Goal: Transaction & Acquisition: Book appointment/travel/reservation

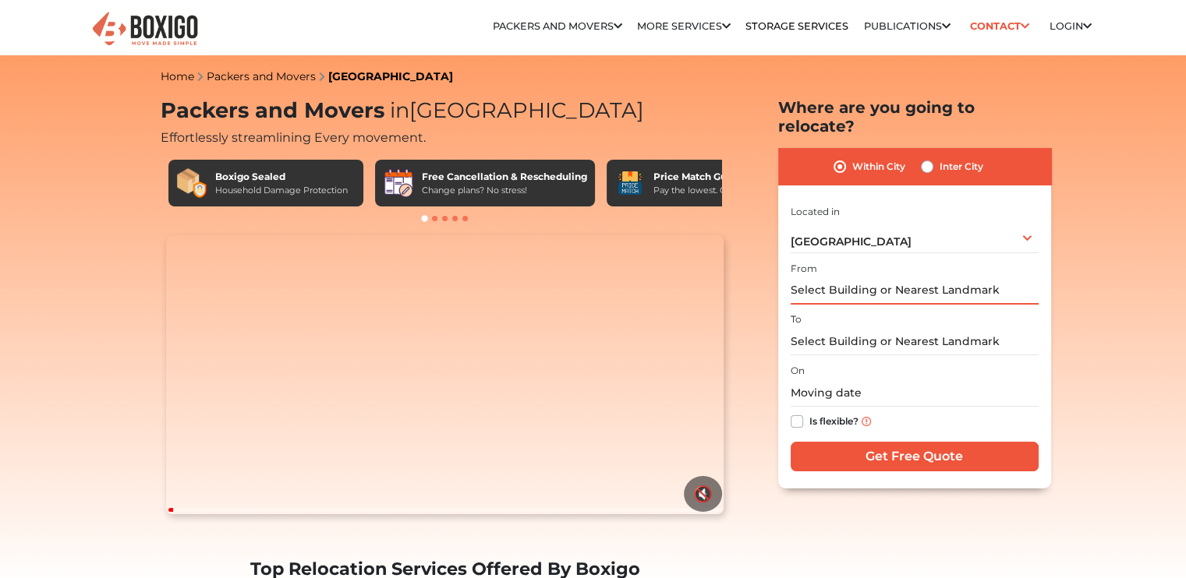
click at [804, 277] on input "text" at bounding box center [914, 290] width 248 height 27
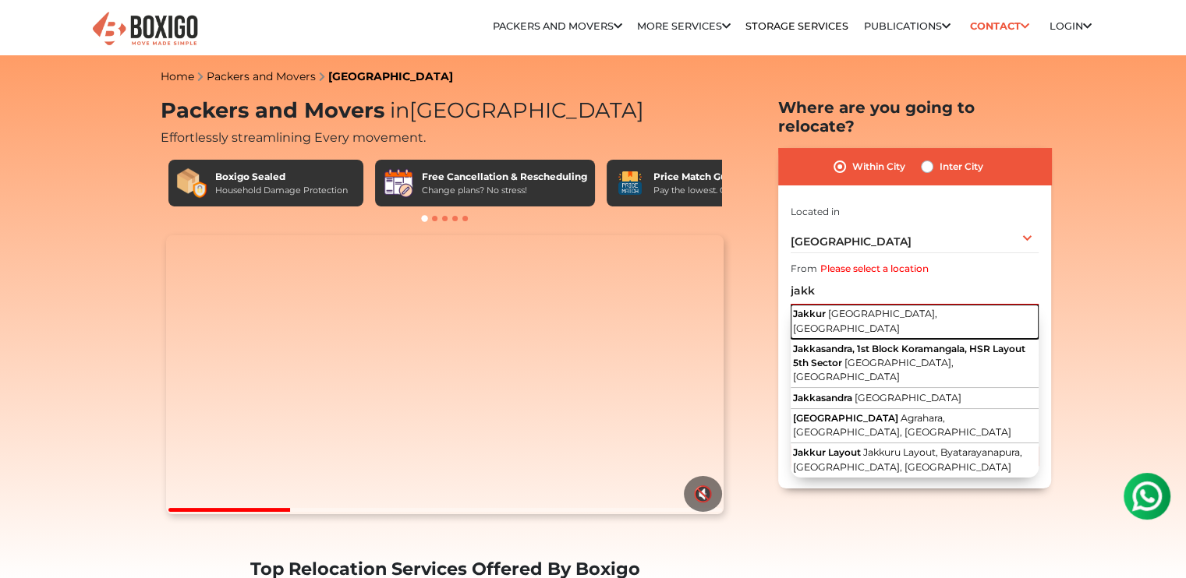
click at [839, 308] on span "[GEOGRAPHIC_DATA], [GEOGRAPHIC_DATA]" at bounding box center [865, 321] width 144 height 27
type input "Jakkur, [GEOGRAPHIC_DATA], [GEOGRAPHIC_DATA]"
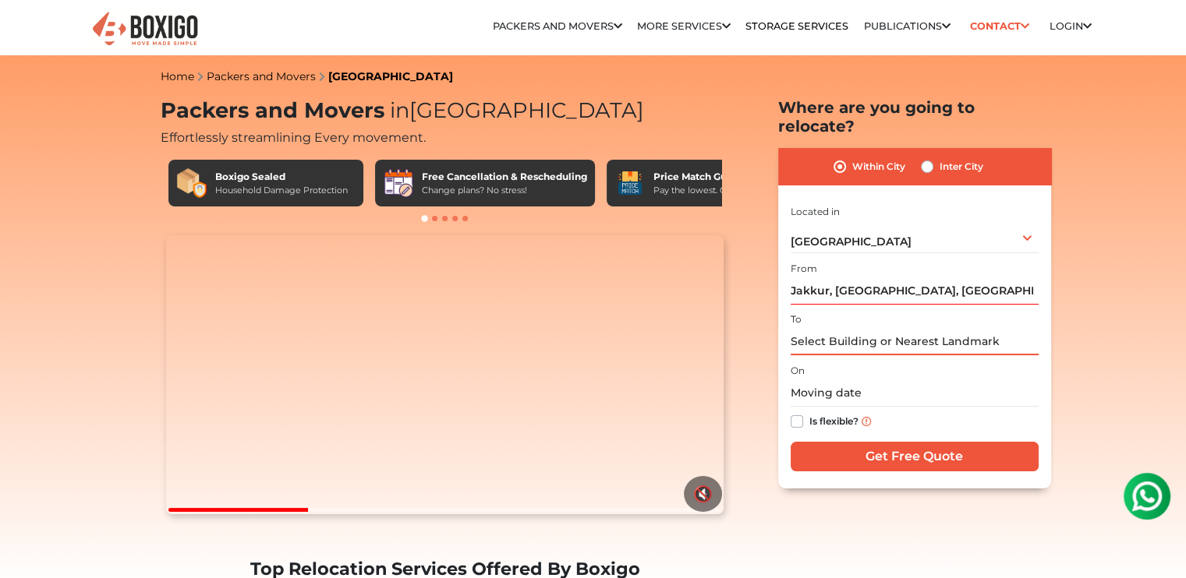
click at [838, 328] on input "text" at bounding box center [914, 341] width 248 height 27
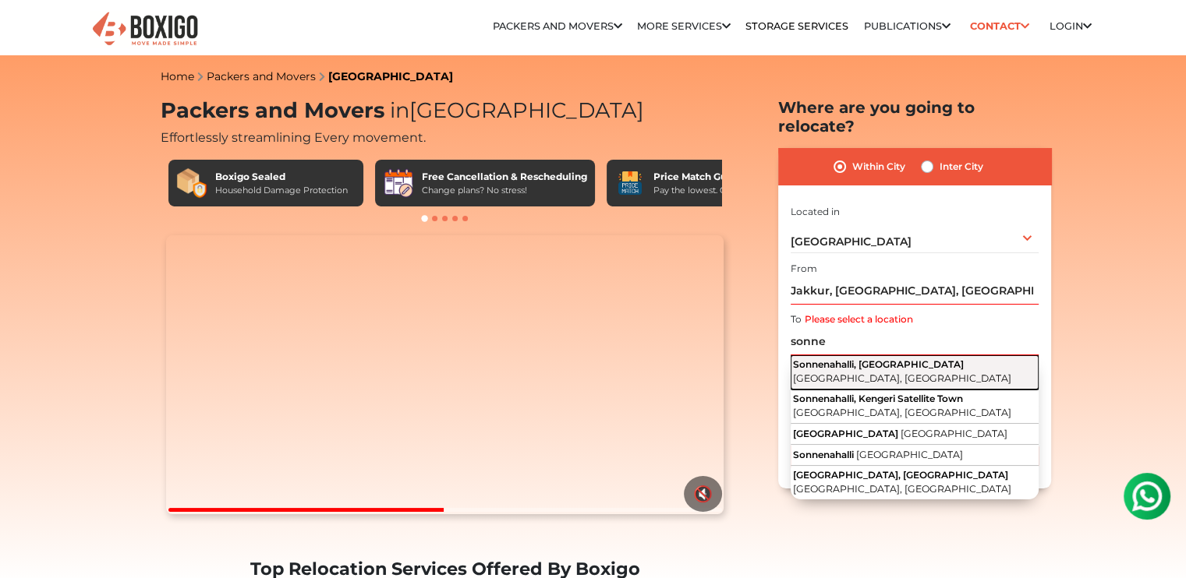
click at [843, 355] on button "Sonnenahalli, Krishnarajapuram [GEOGRAPHIC_DATA], [GEOGRAPHIC_DATA]" at bounding box center [914, 372] width 248 height 34
type input "Sonnenahalli, [GEOGRAPHIC_DATA], [GEOGRAPHIC_DATA], [GEOGRAPHIC_DATA]"
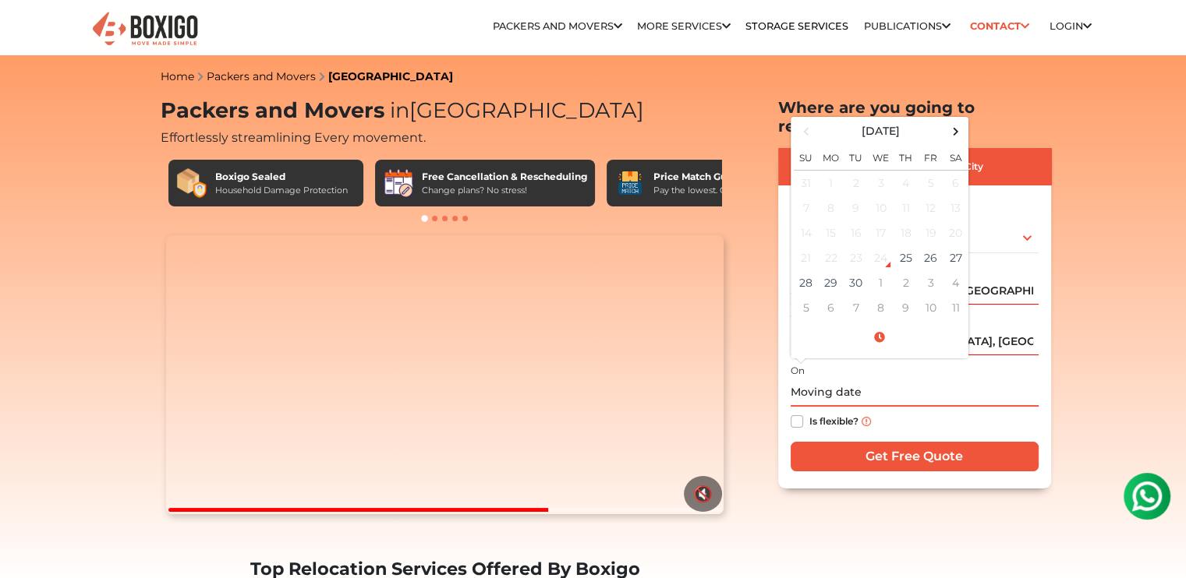
click at [927, 380] on input "text" at bounding box center [914, 393] width 248 height 27
click at [952, 246] on td "27" at bounding box center [955, 258] width 25 height 25
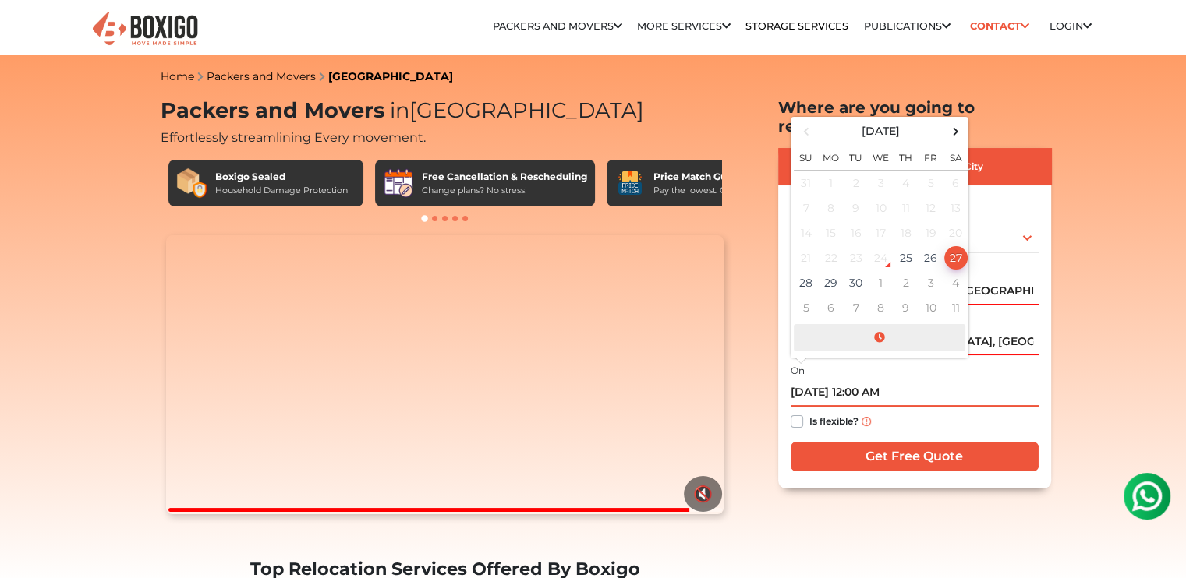
click at [880, 324] on span at bounding box center [878, 337] width 171 height 27
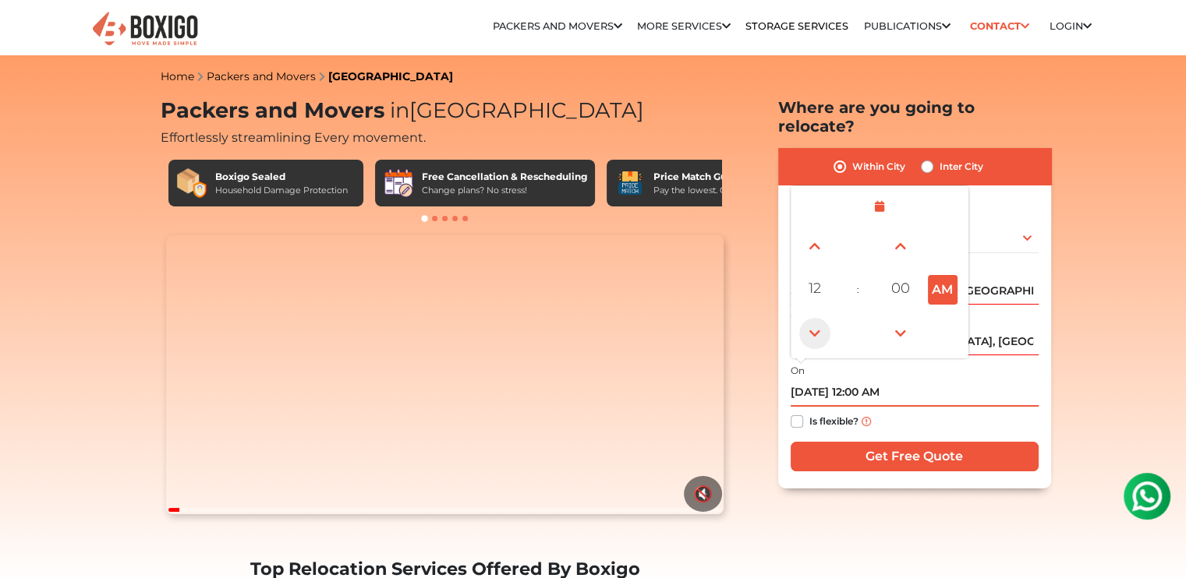
click at [804, 318] on span at bounding box center [814, 333] width 31 height 31
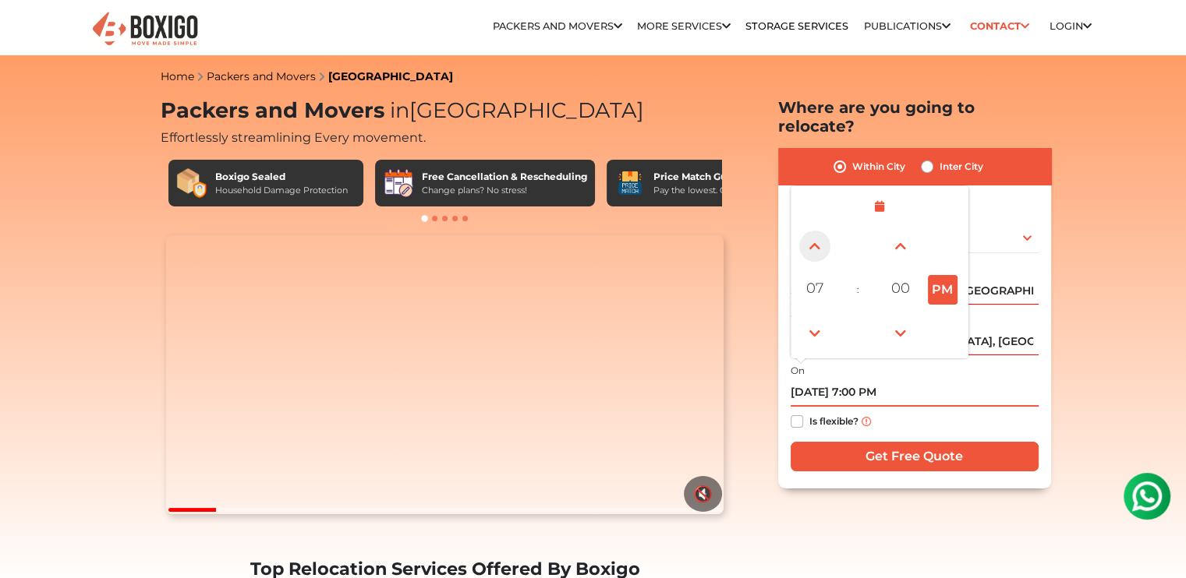
click at [807, 231] on span at bounding box center [814, 246] width 31 height 31
click at [808, 231] on span at bounding box center [814, 246] width 31 height 31
click at [935, 275] on button "PM" at bounding box center [943, 290] width 30 height 30
type input "[DATE] 9:00 AM"
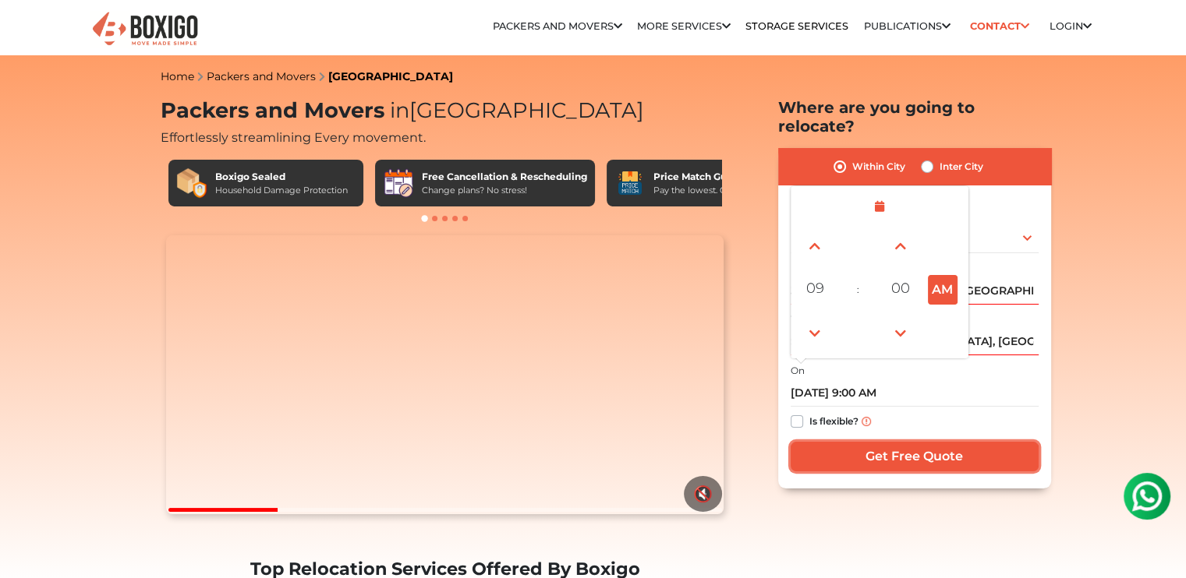
click at [921, 442] on input "Get Free Quote" at bounding box center [914, 457] width 248 height 30
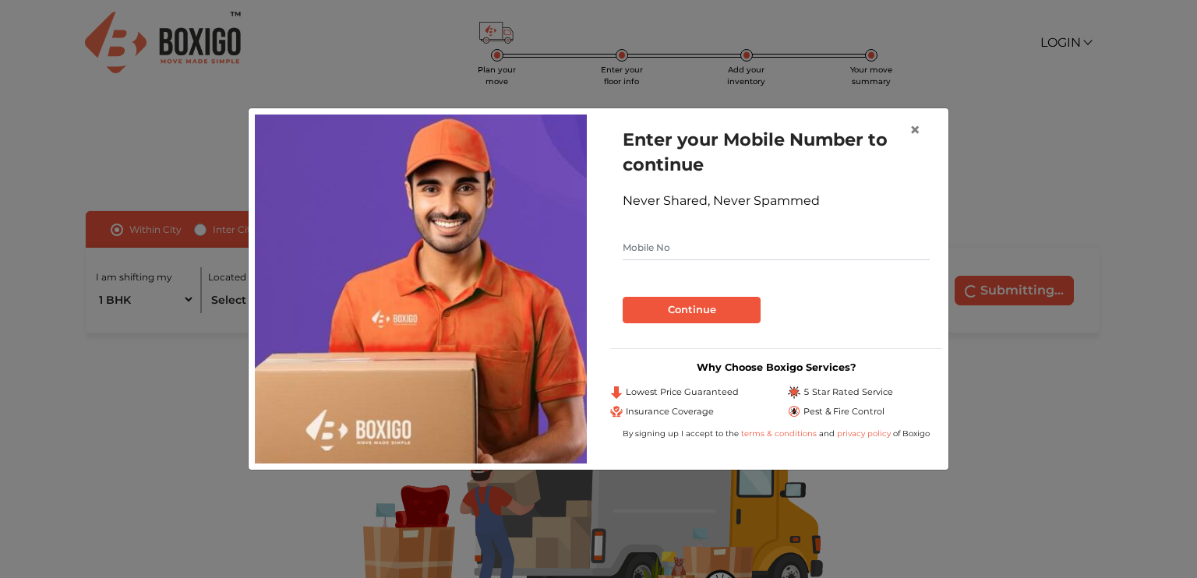
click at [843, 242] on input "text" at bounding box center [776, 247] width 307 height 25
type input "9110277681"
click at [623, 297] on button "Continue" at bounding box center [692, 310] width 138 height 27
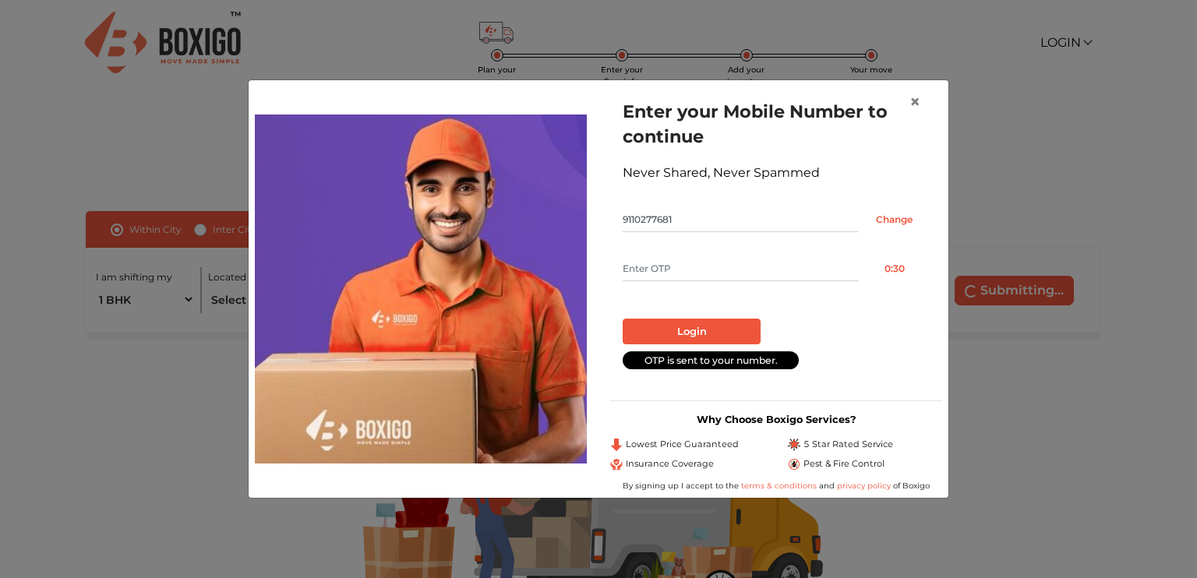
click at [769, 252] on form "Enter your Mobile Number to continue Never Shared, Never Spammed 9110277681 Cha…" at bounding box center [776, 234] width 307 height 270
click at [736, 273] on input "text" at bounding box center [741, 268] width 236 height 25
type input "3273"
click at [705, 317] on div "Login" at bounding box center [776, 325] width 307 height 38
click at [696, 334] on button "Login" at bounding box center [692, 332] width 138 height 27
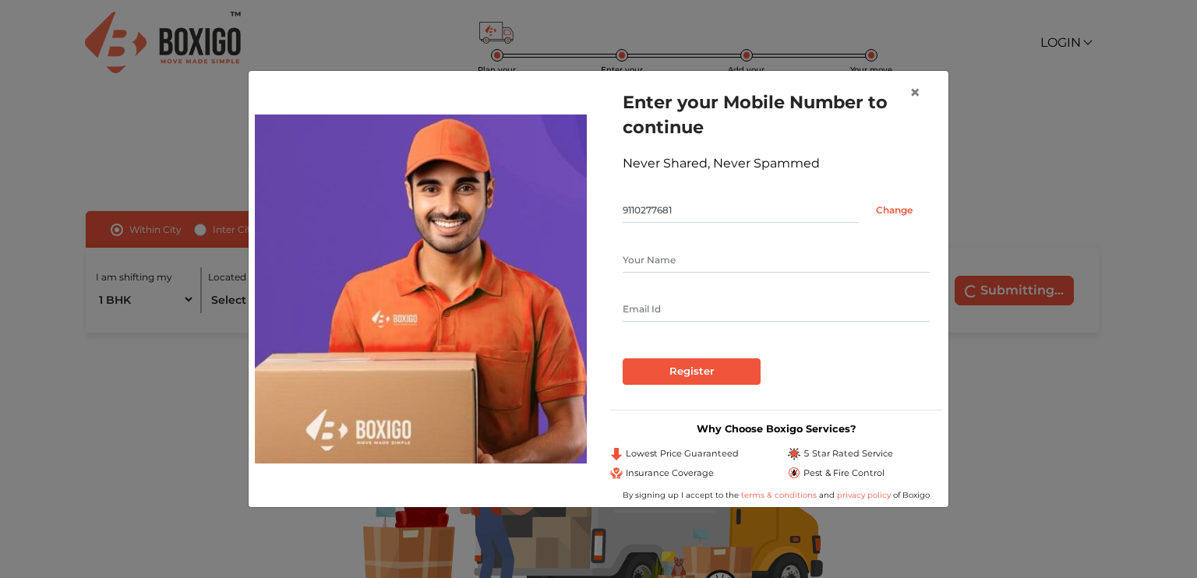
click at [701, 267] on input "text" at bounding box center [776, 260] width 307 height 25
type input "Manoj R.K"
type input "manojrk1972@gmail.com"
click at [716, 363] on input "Register" at bounding box center [692, 372] width 138 height 27
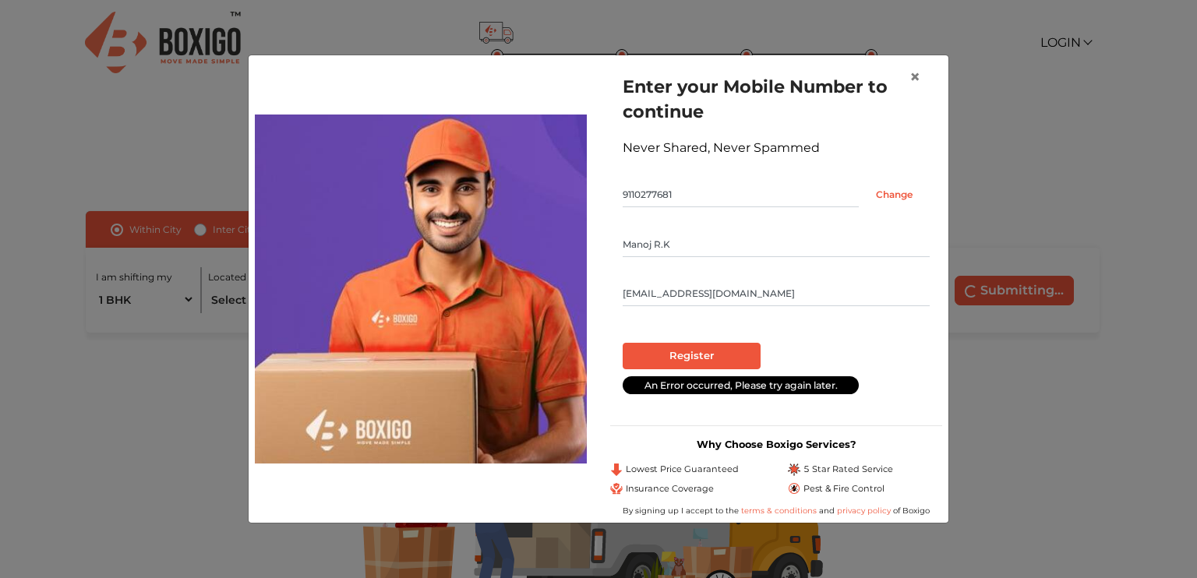
click at [712, 242] on input "Manoj R.K" at bounding box center [776, 244] width 307 height 25
type input "Manoj Rk"
click at [757, 295] on input "manojrk1972@gmail.com" at bounding box center [776, 293] width 307 height 25
type input "manojrk1972@gmail.com"
click at [672, 347] on input "Register" at bounding box center [692, 356] width 138 height 27
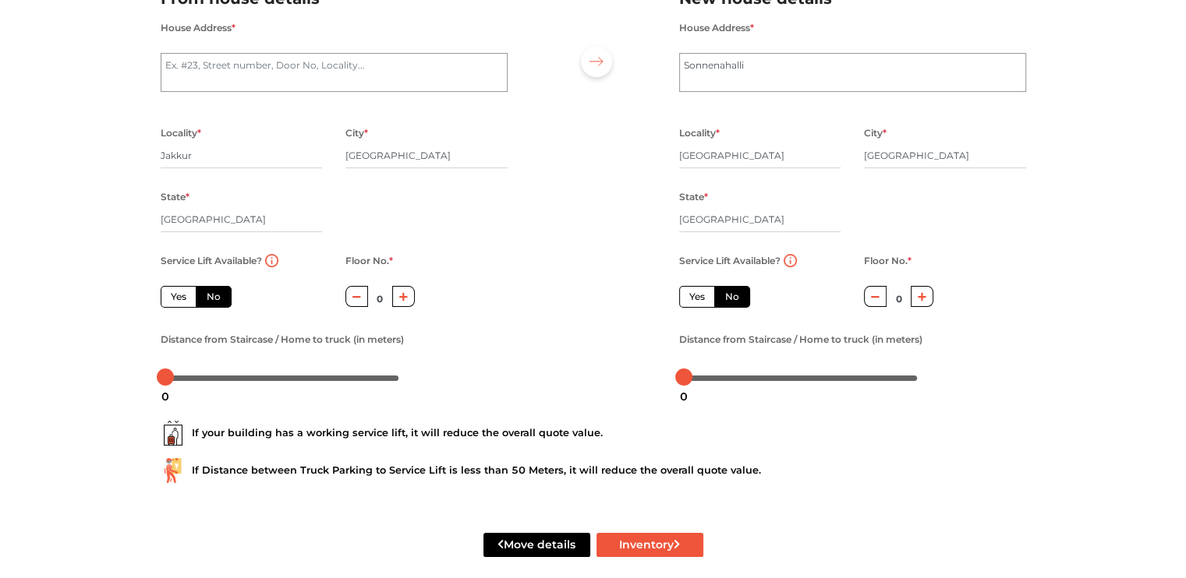
scroll to position [162, 0]
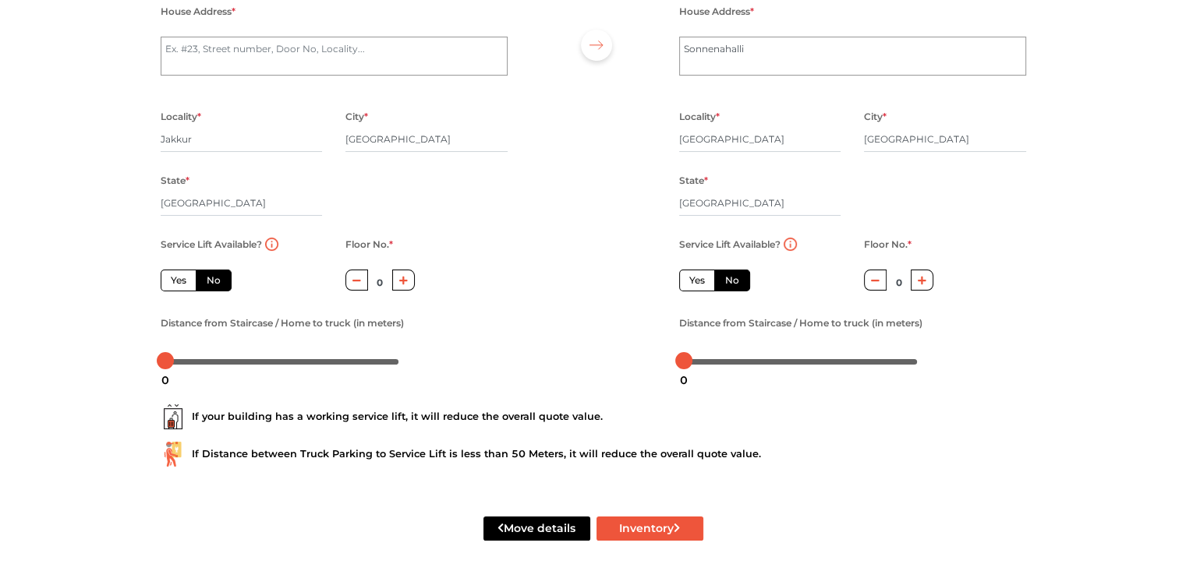
click at [920, 270] on button "button" at bounding box center [921, 280] width 23 height 21
type input "3"
click at [688, 359] on div at bounding box center [689, 360] width 17 height 17
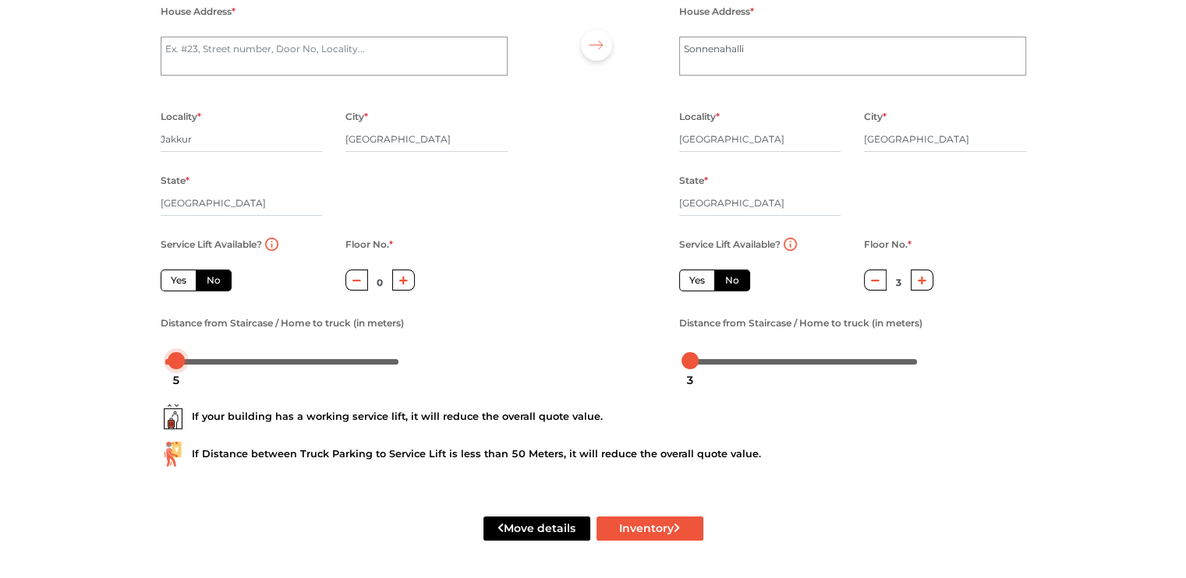
drag, startPoint x: 159, startPoint y: 362, endPoint x: 171, endPoint y: 358, distance: 13.3
click at [171, 358] on div at bounding box center [176, 360] width 17 height 17
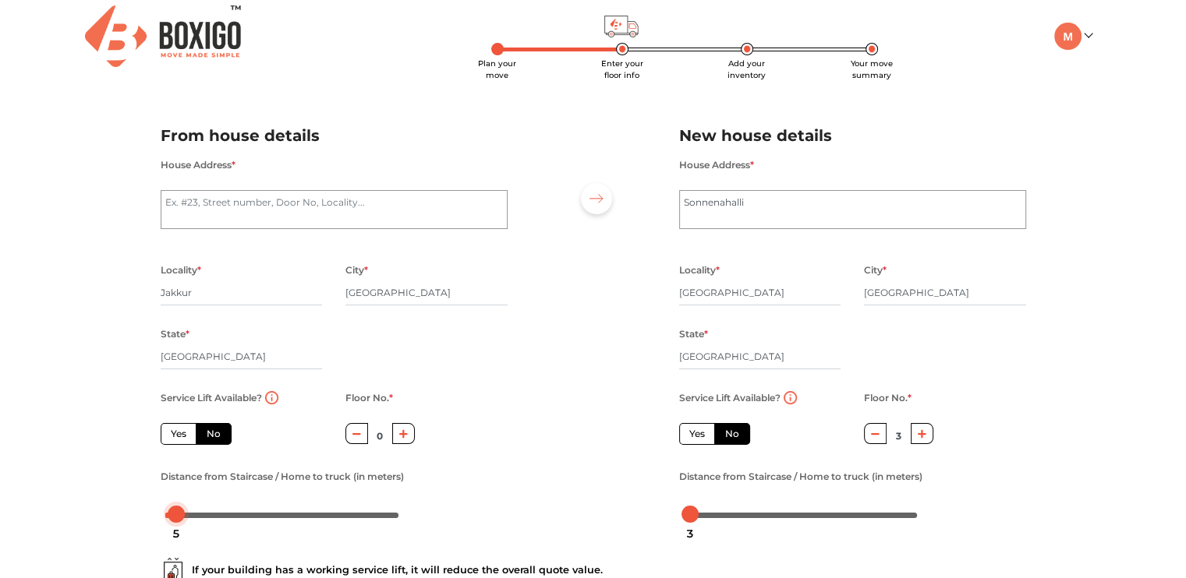
scroll to position [6, 0]
click at [368, 193] on textarea "House Address *" at bounding box center [334, 209] width 347 height 39
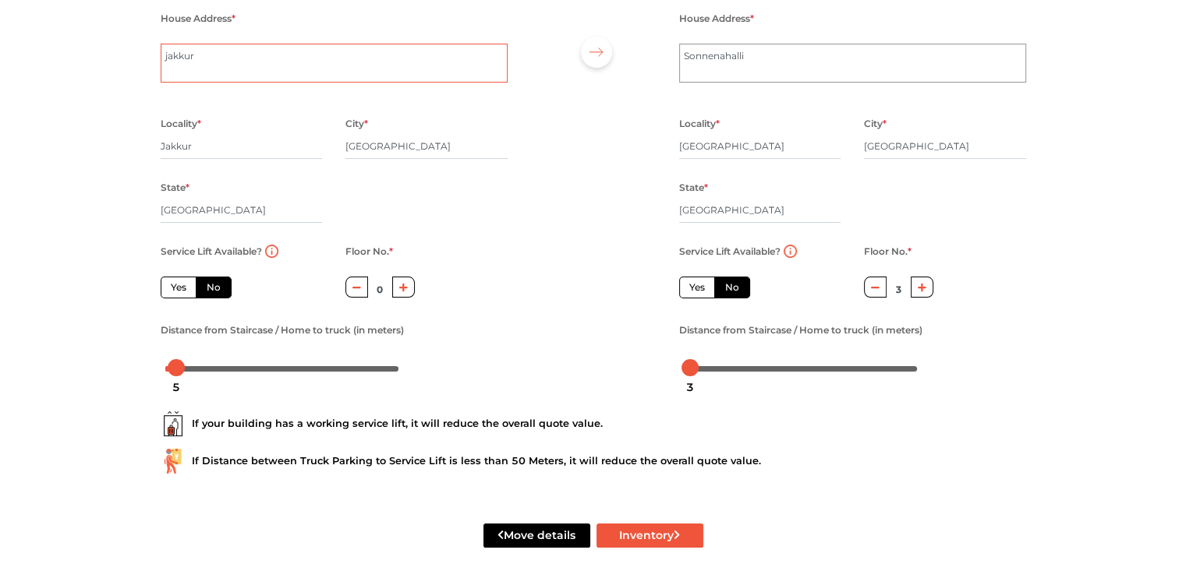
scroll to position [162, 0]
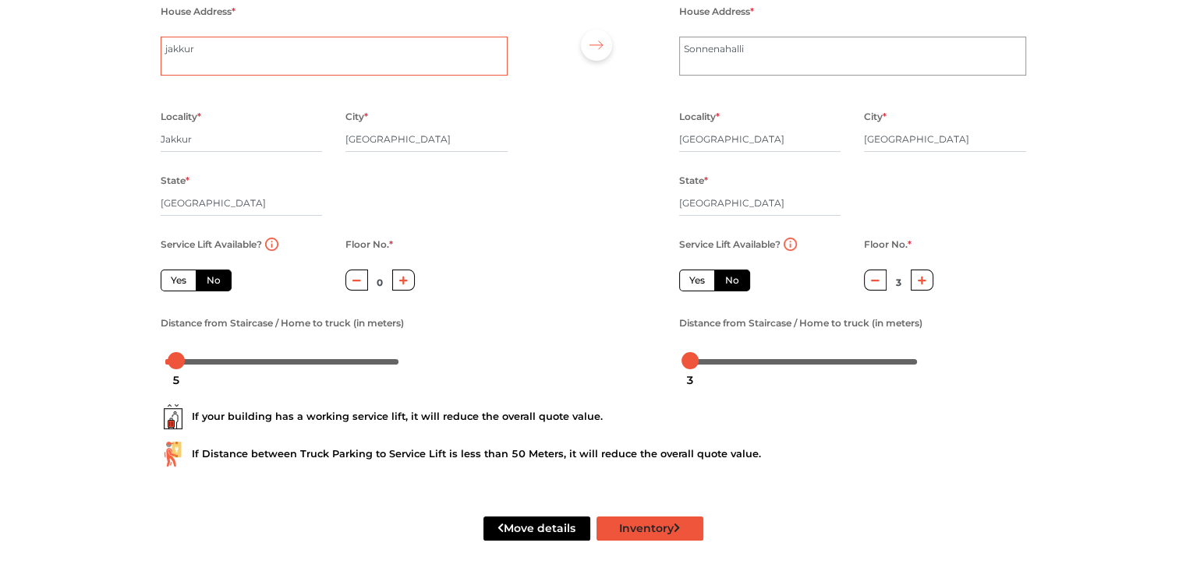
type textarea "jakkur"
click at [618, 530] on button "Inventory" at bounding box center [649, 529] width 107 height 24
radio input "true"
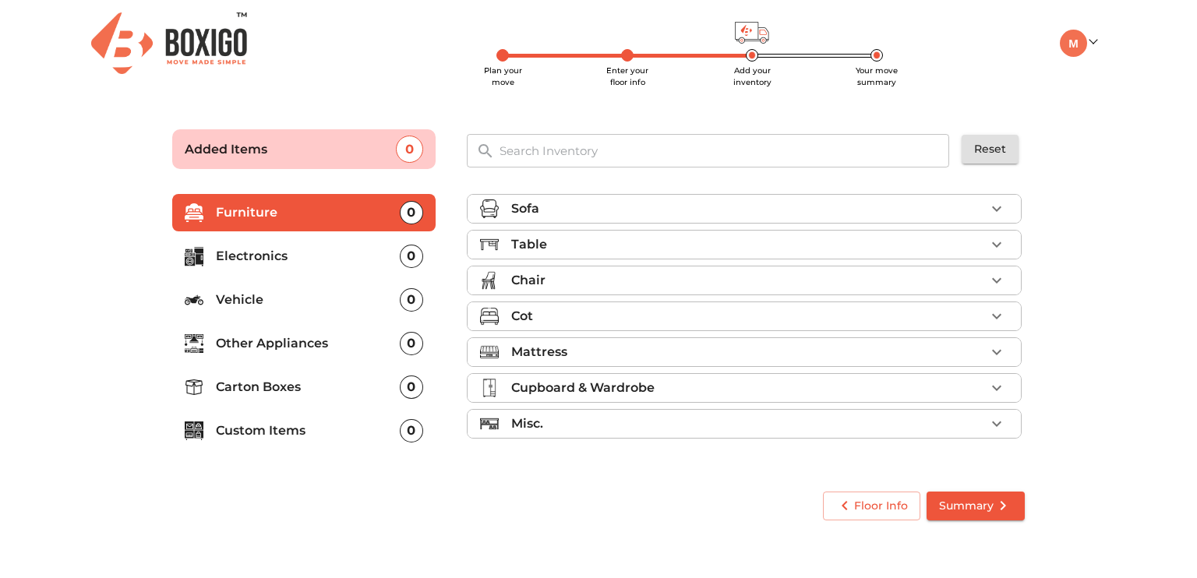
click at [613, 201] on div "Sofa" at bounding box center [748, 209] width 474 height 19
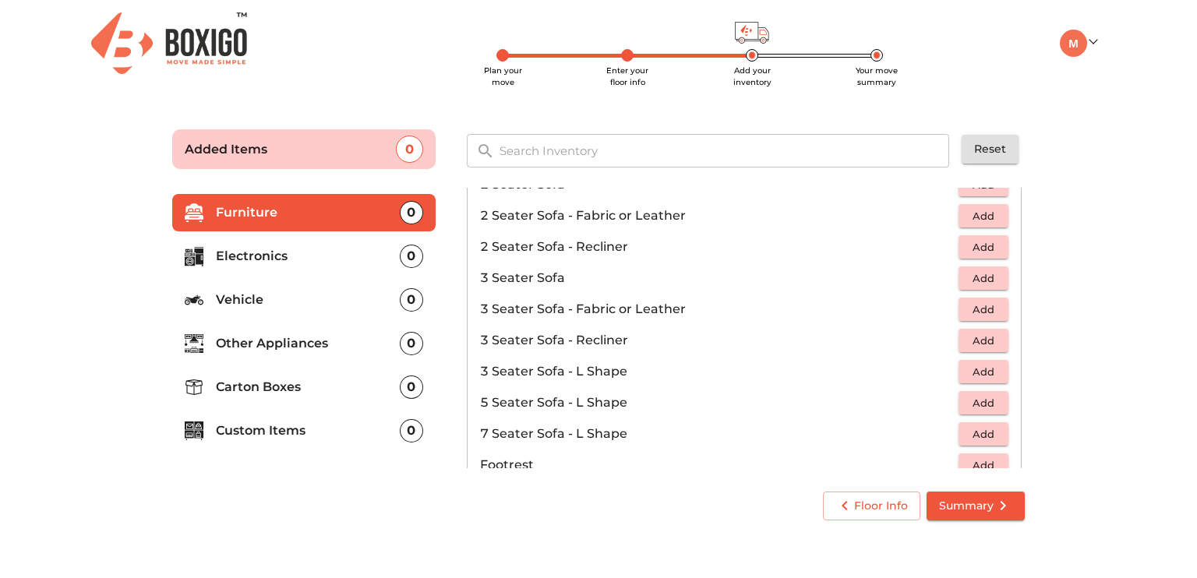
scroll to position [156, 0]
click at [986, 277] on span "Add" at bounding box center [984, 277] width 34 height 18
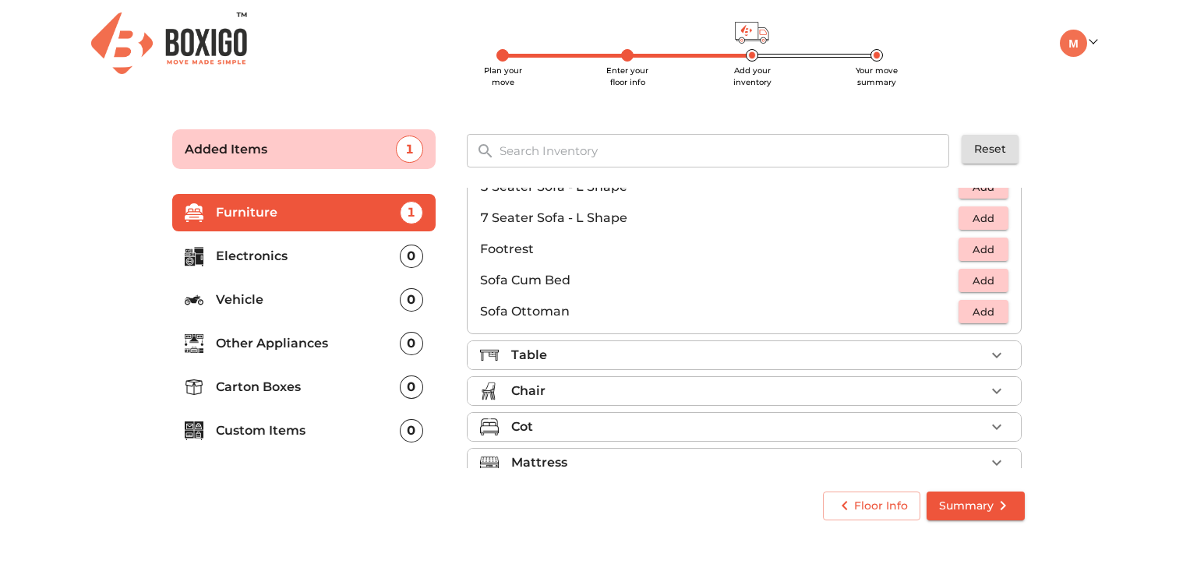
scroll to position [461, 0]
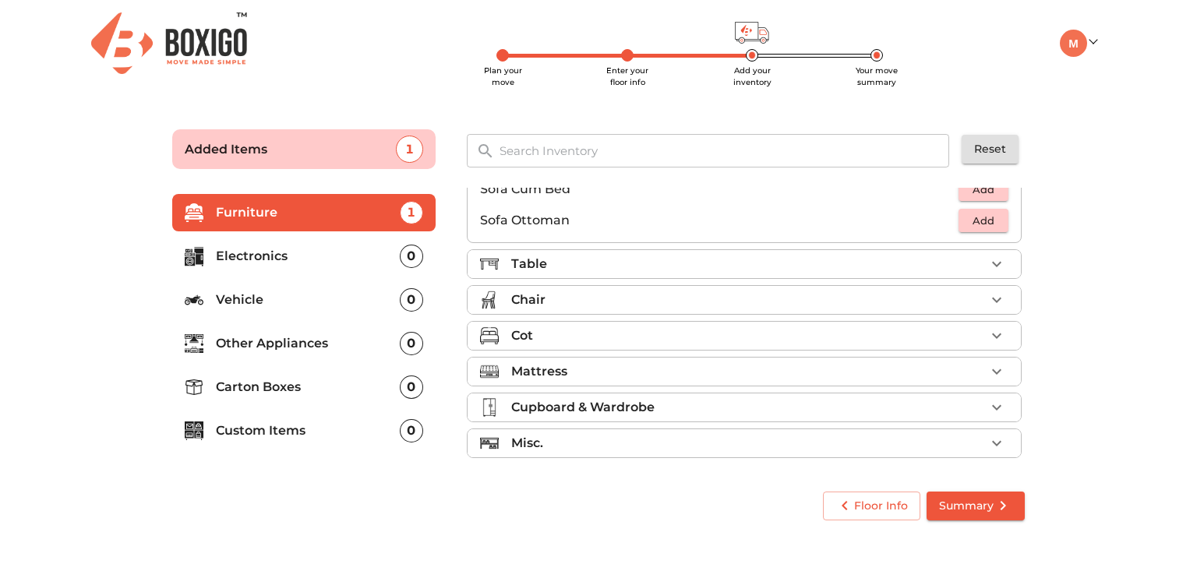
click at [680, 272] on div "Table" at bounding box center [748, 264] width 474 height 19
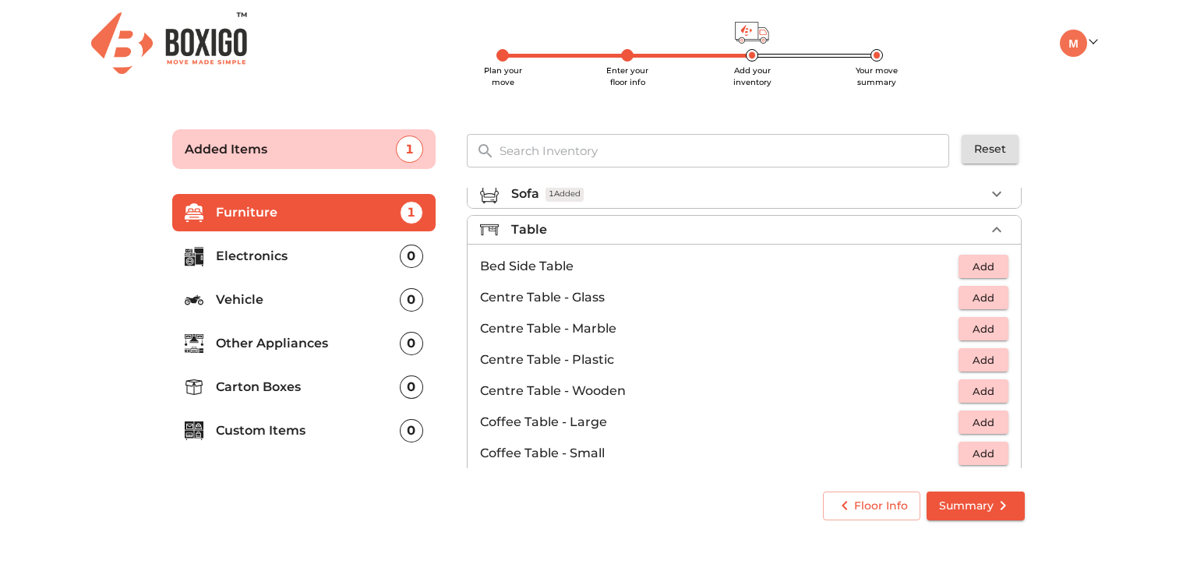
scroll to position [0, 0]
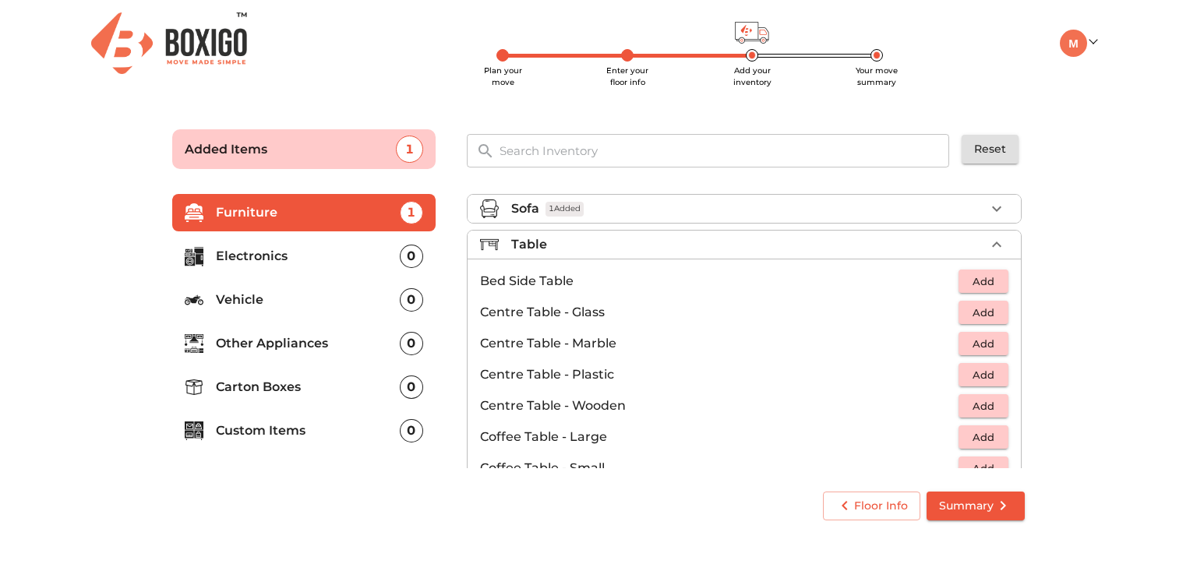
click at [967, 398] on span "Add" at bounding box center [984, 407] width 34 height 18
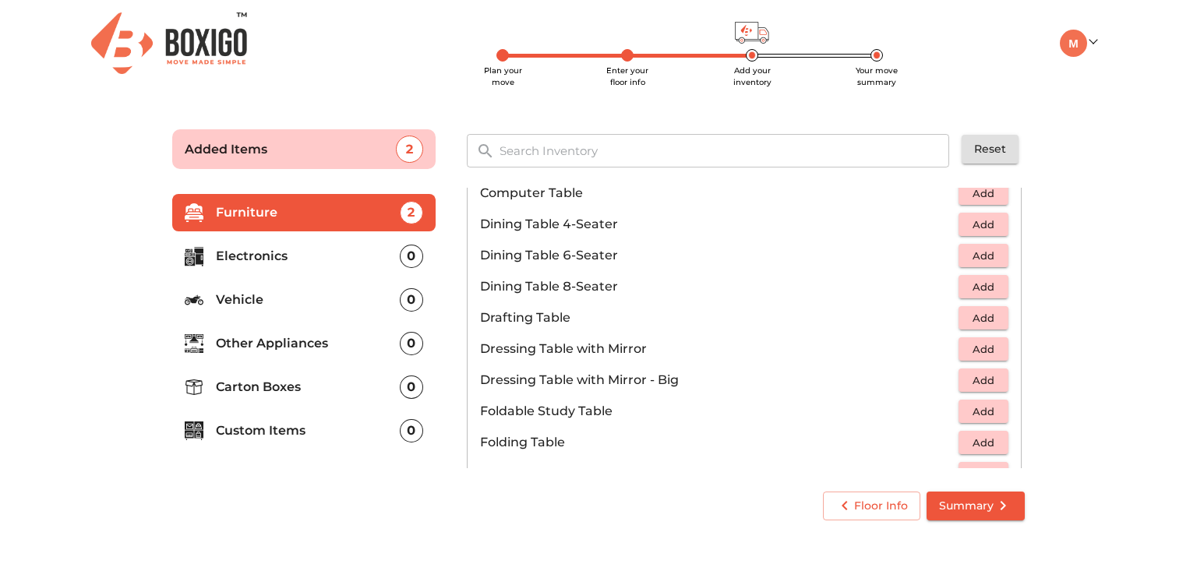
scroll to position [312, 0]
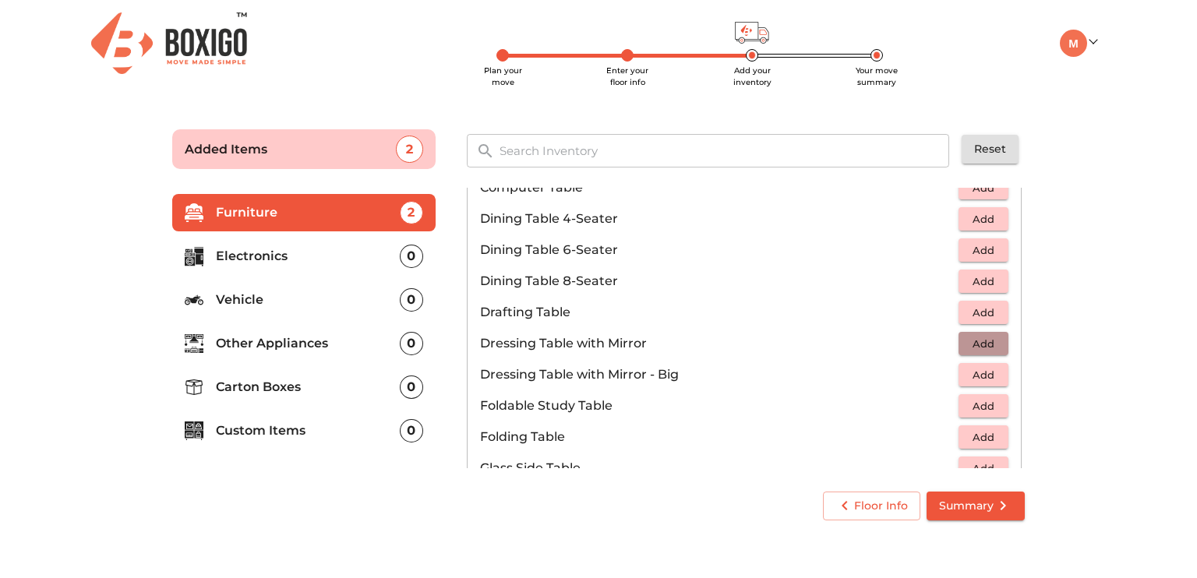
click at [973, 348] on span "Add" at bounding box center [984, 344] width 34 height 18
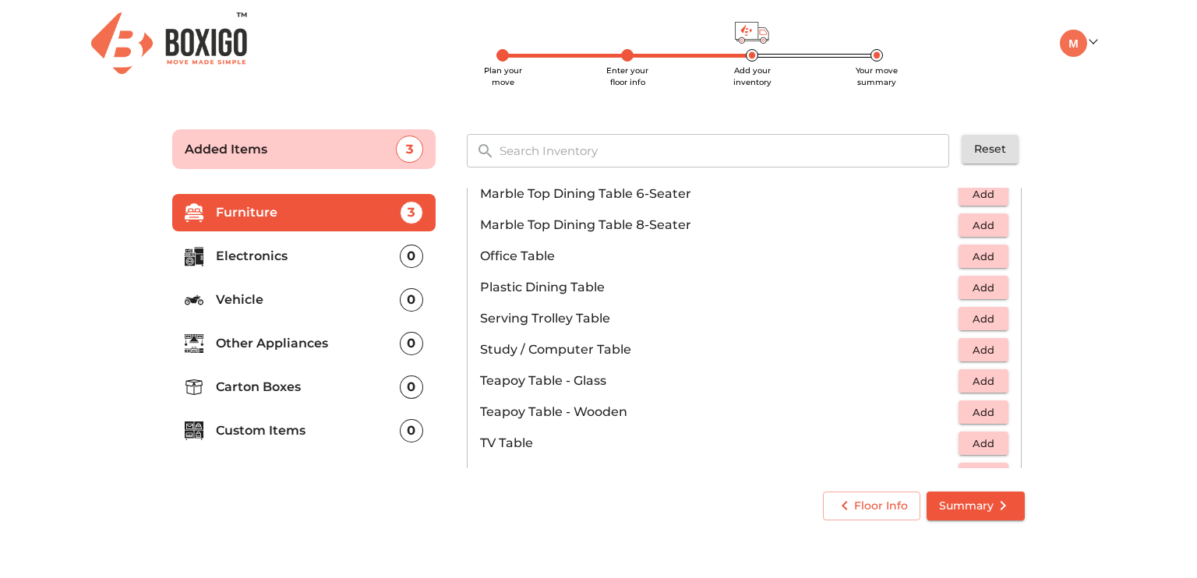
scroll to position [779, 0]
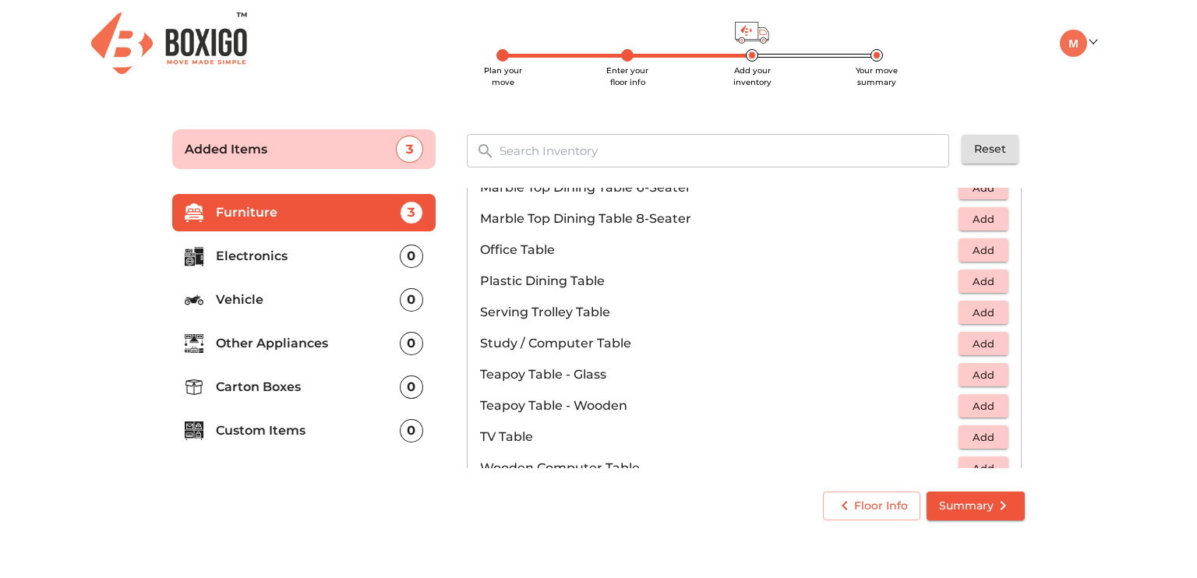
click at [967, 348] on span "Add" at bounding box center [984, 344] width 34 height 18
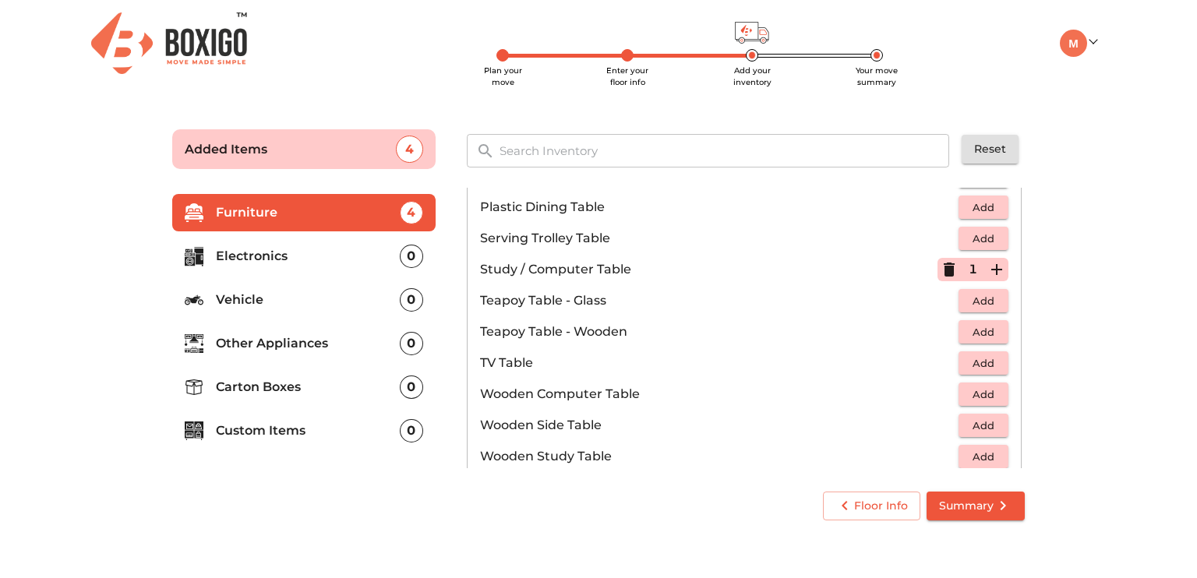
scroll to position [857, 0]
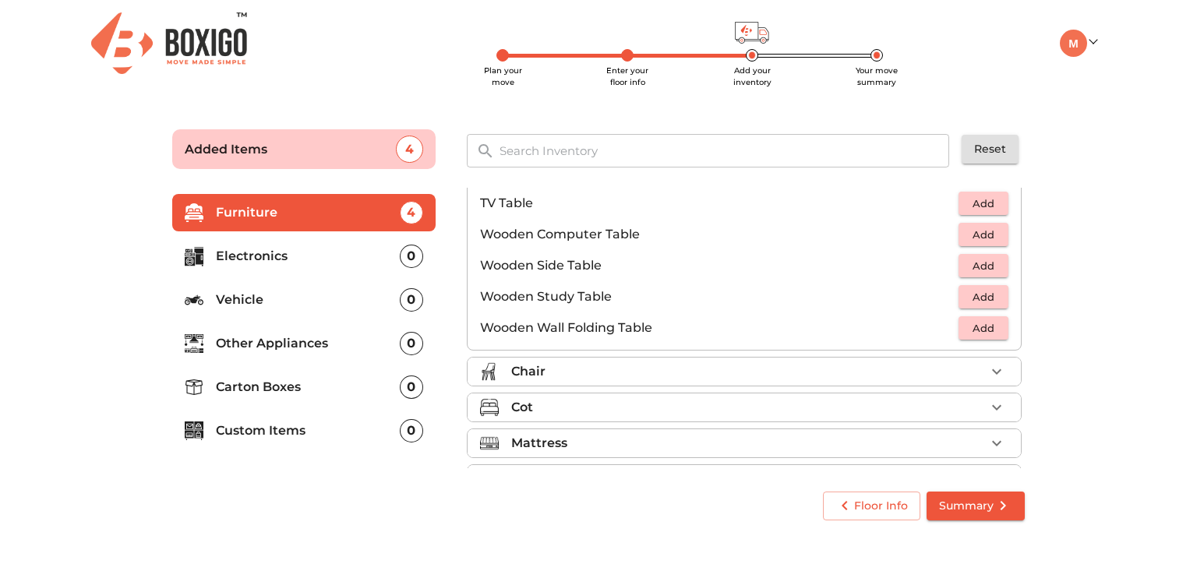
click at [776, 382] on li "Chair" at bounding box center [744, 372] width 553 height 28
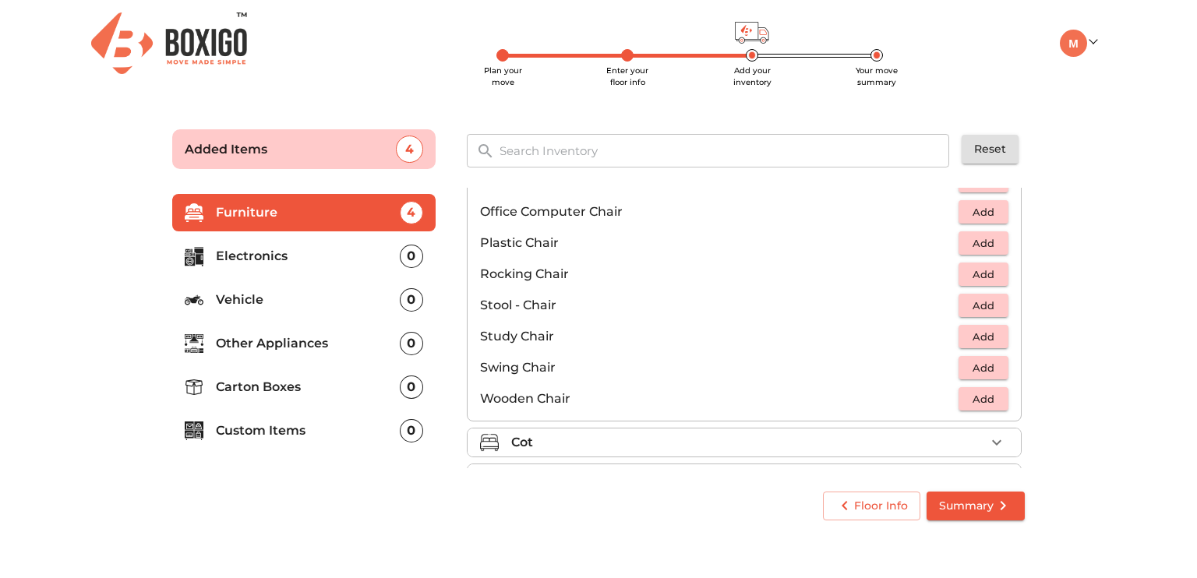
scroll to position [493, 0]
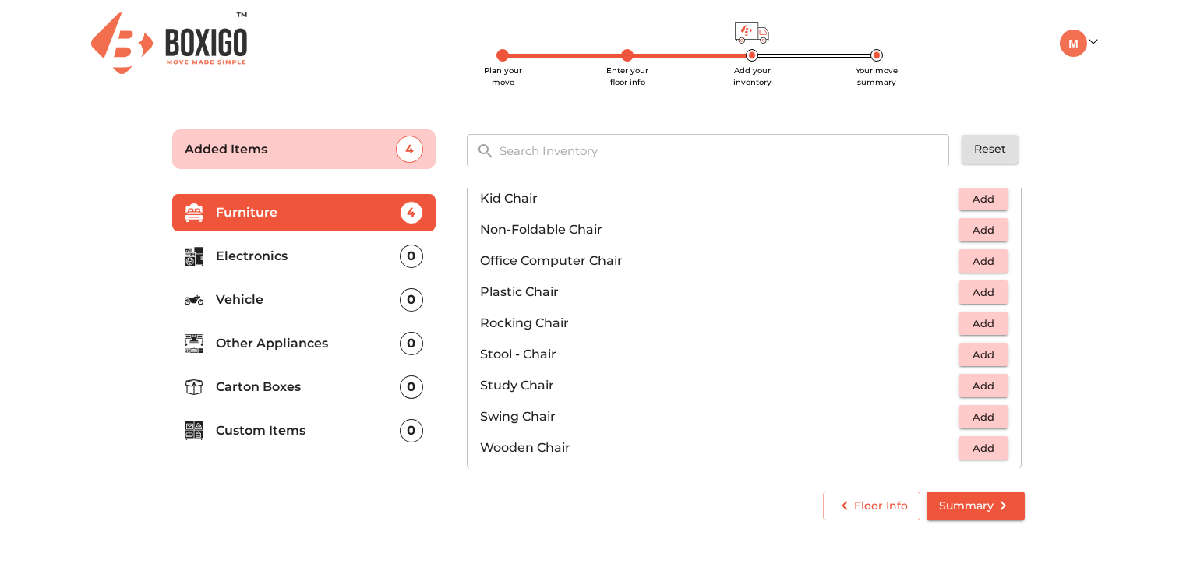
click at [967, 299] on span "Add" at bounding box center [984, 293] width 34 height 18
click at [990, 286] on icon "button" at bounding box center [997, 292] width 19 height 19
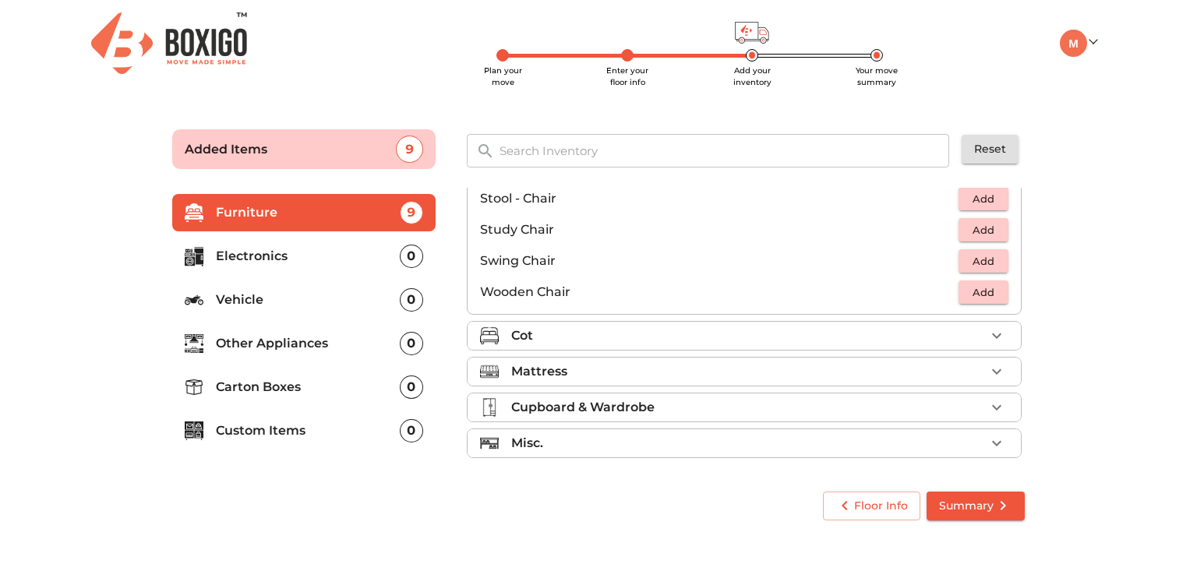
click at [762, 337] on div "Cot" at bounding box center [748, 336] width 474 height 19
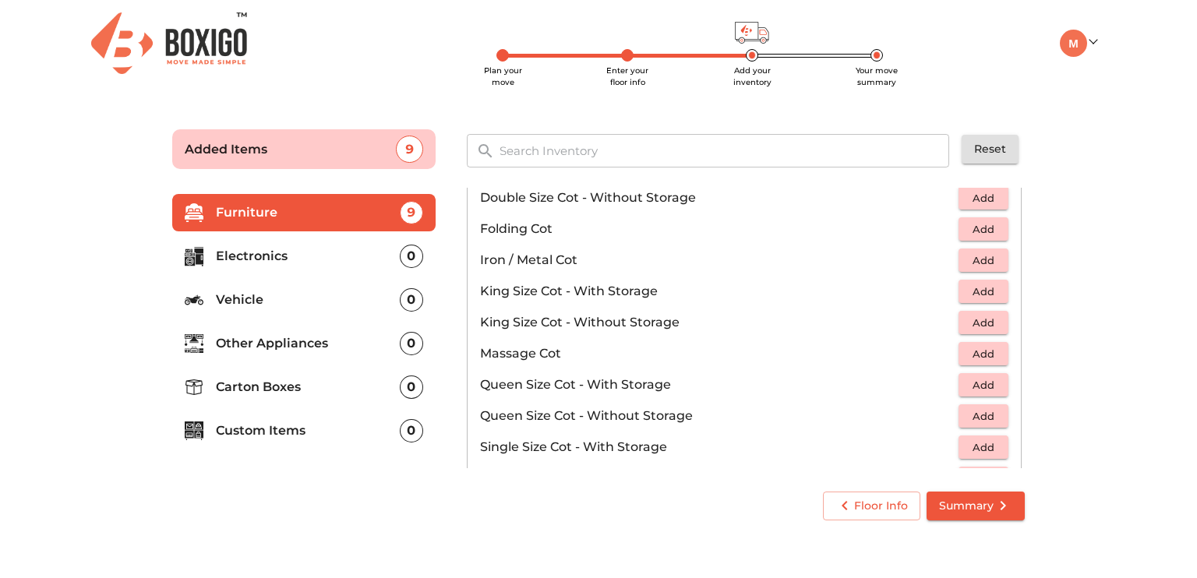
scroll to position [346, 0]
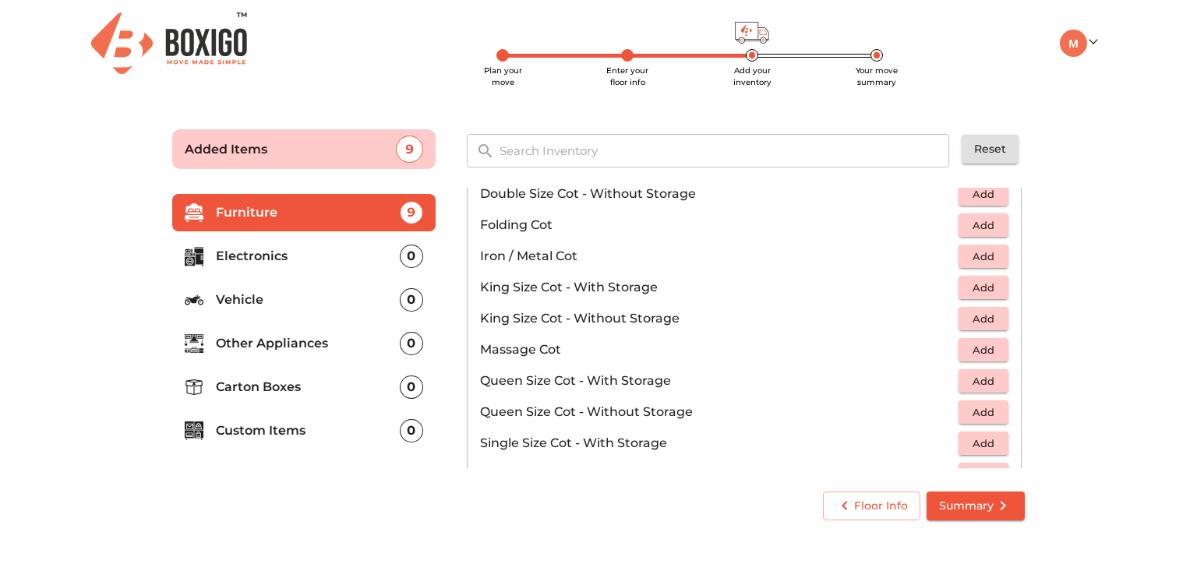
click at [971, 323] on span "Add" at bounding box center [984, 319] width 34 height 18
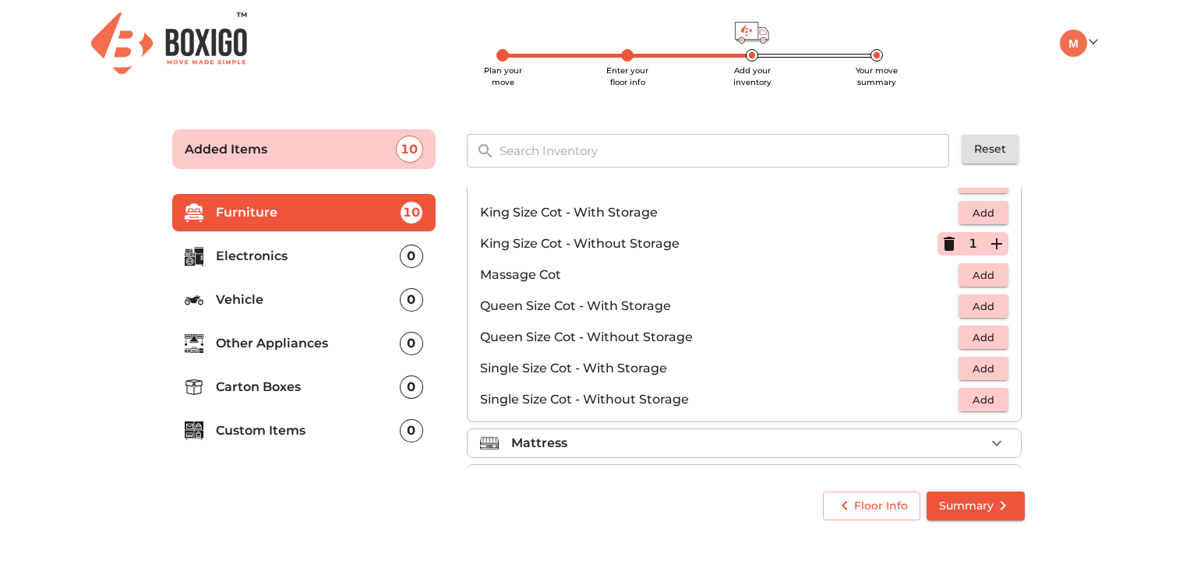
scroll to position [424, 0]
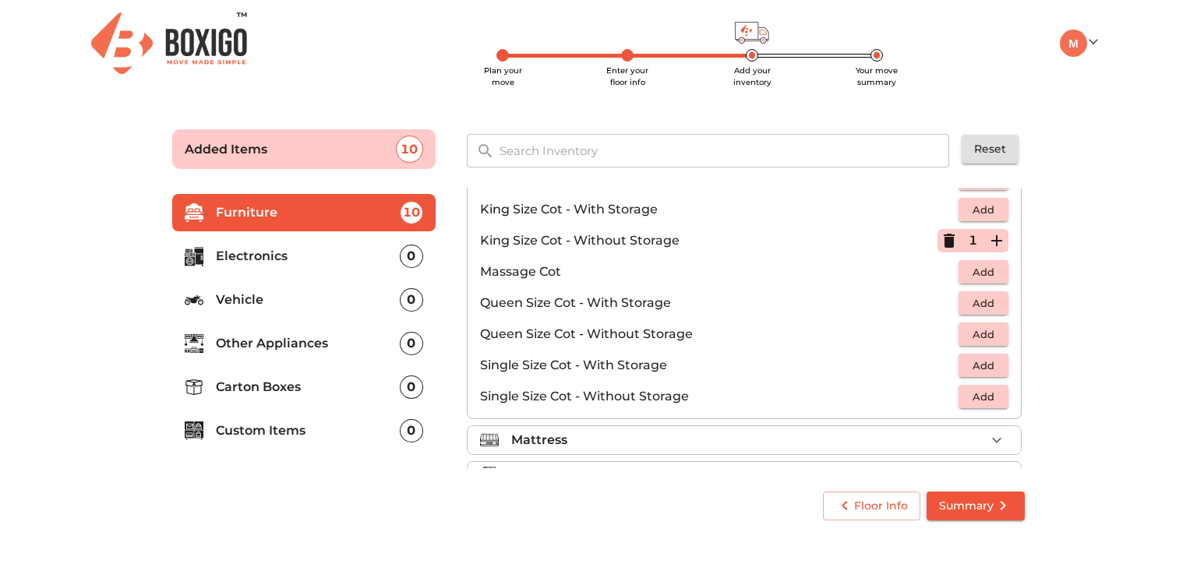
click at [983, 399] on span "Add" at bounding box center [984, 397] width 34 height 18
click at [982, 373] on button "Add" at bounding box center [984, 366] width 50 height 24
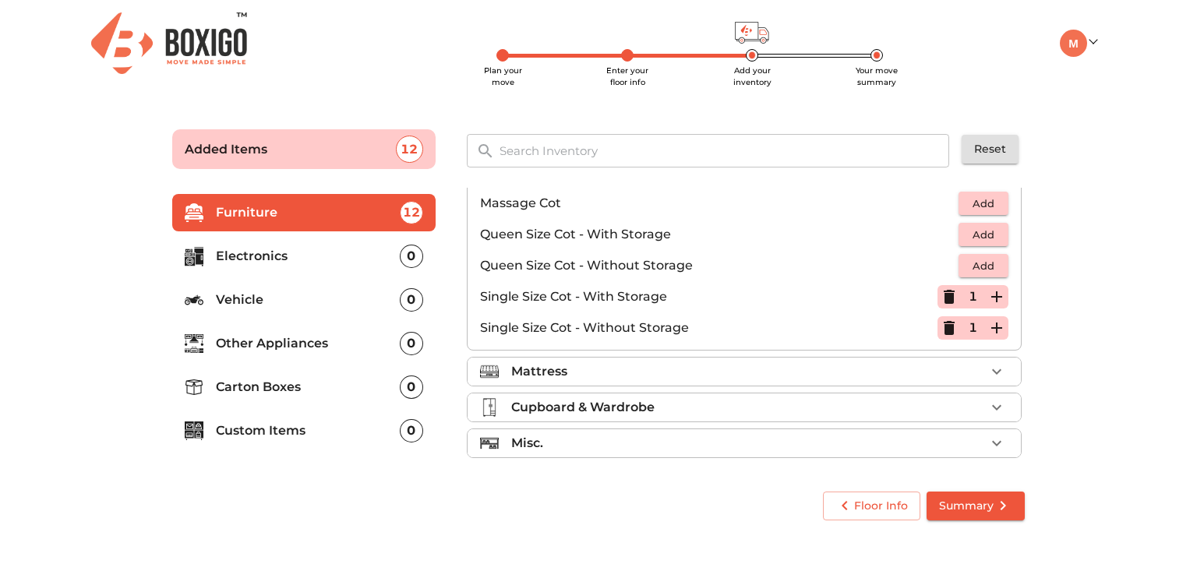
click at [789, 374] on div "Mattress" at bounding box center [748, 371] width 474 height 19
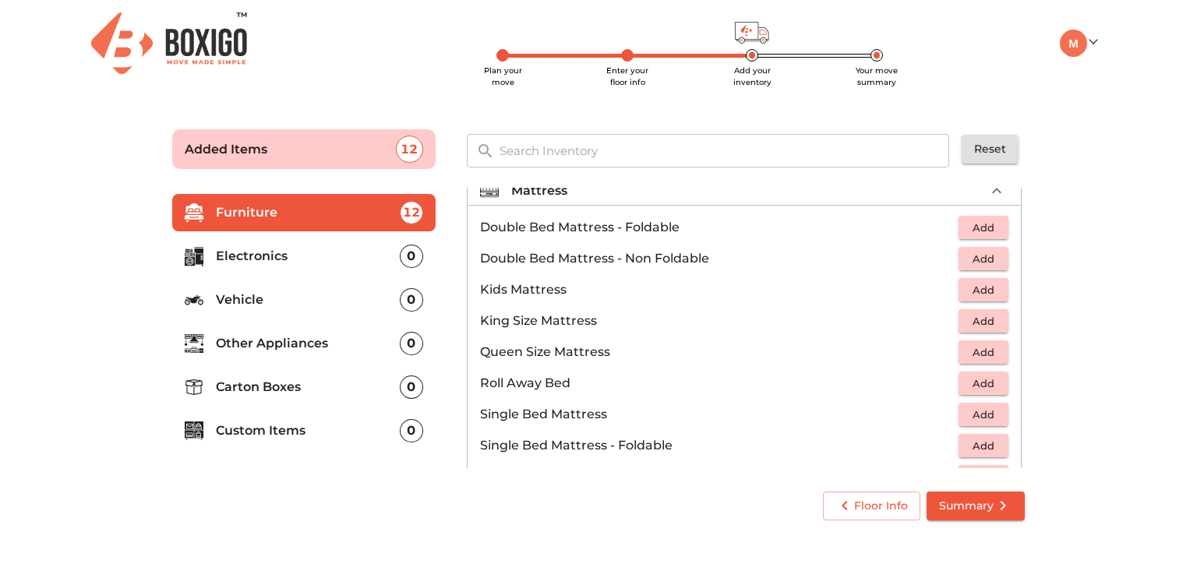
scroll to position [154, 0]
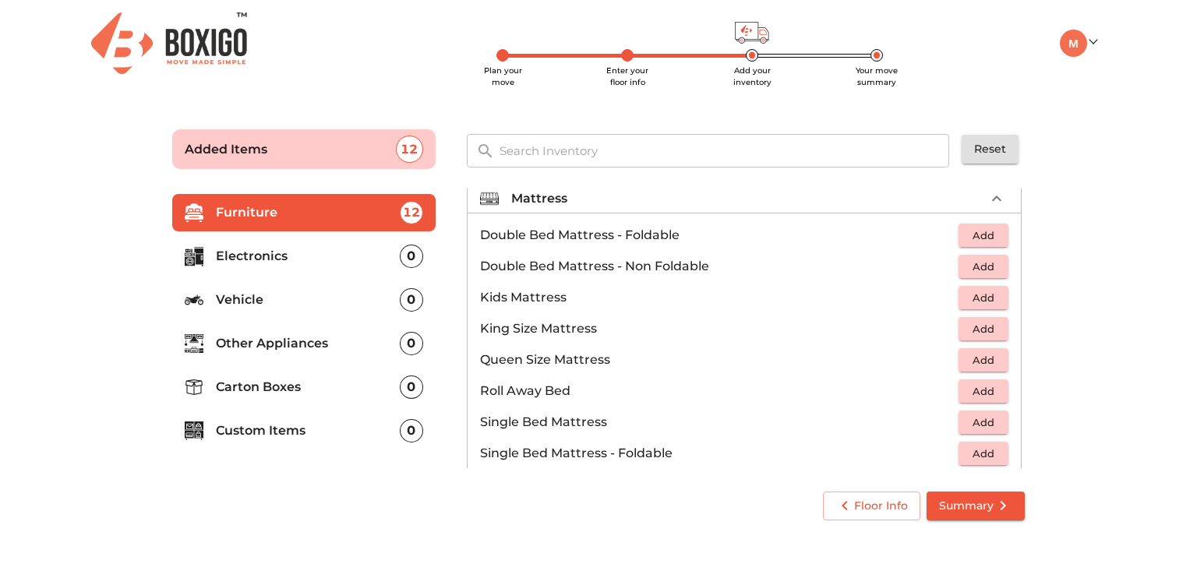
click at [975, 228] on span "Add" at bounding box center [984, 236] width 34 height 18
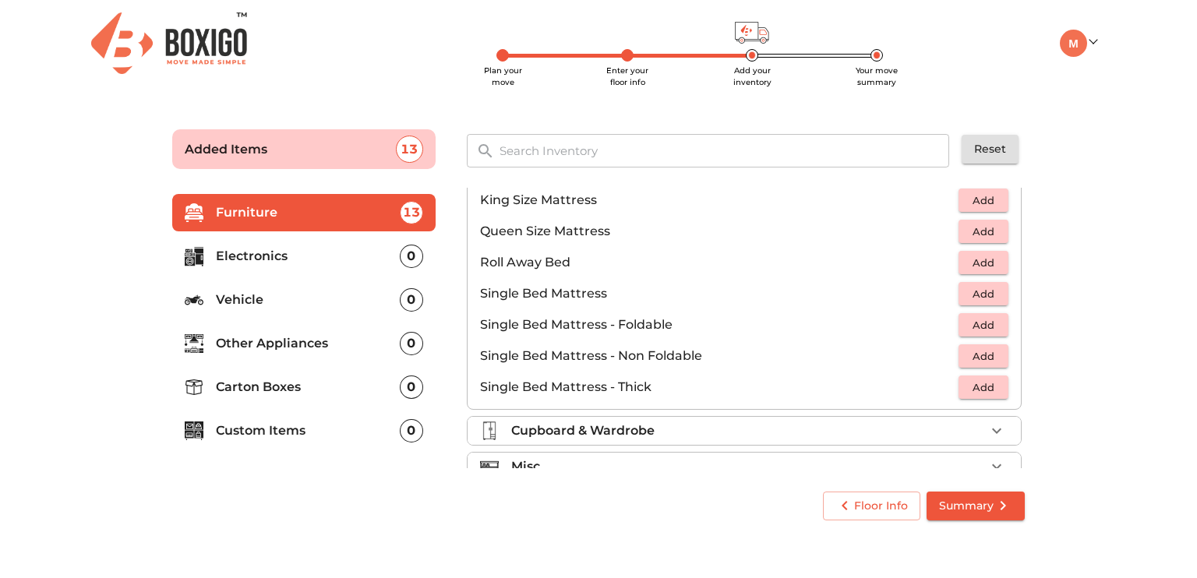
scroll to position [306, 0]
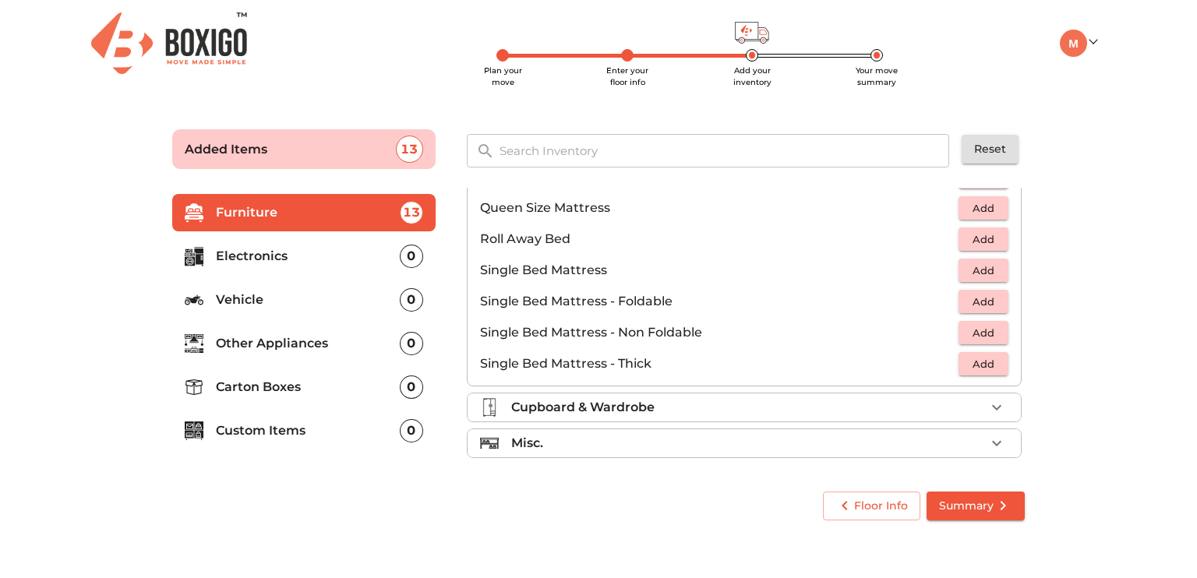
click at [867, 408] on div "Cupboard & Wardrobe" at bounding box center [748, 407] width 474 height 19
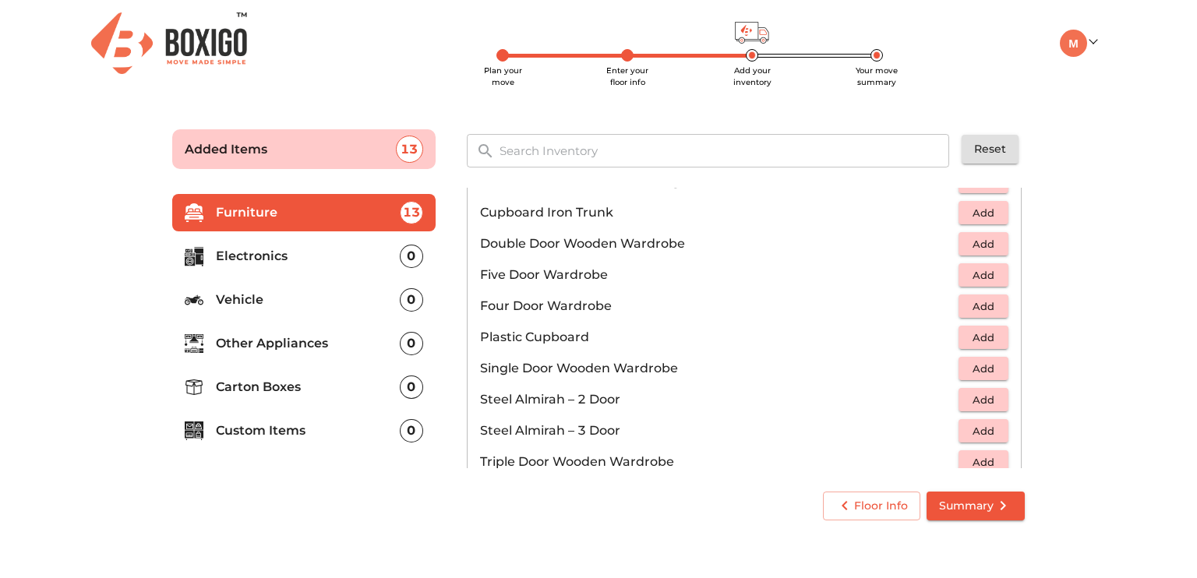
click at [714, 392] on p "Steel Almirah – 2 Door" at bounding box center [719, 400] width 479 height 19
click at [983, 398] on span "Add" at bounding box center [984, 400] width 34 height 18
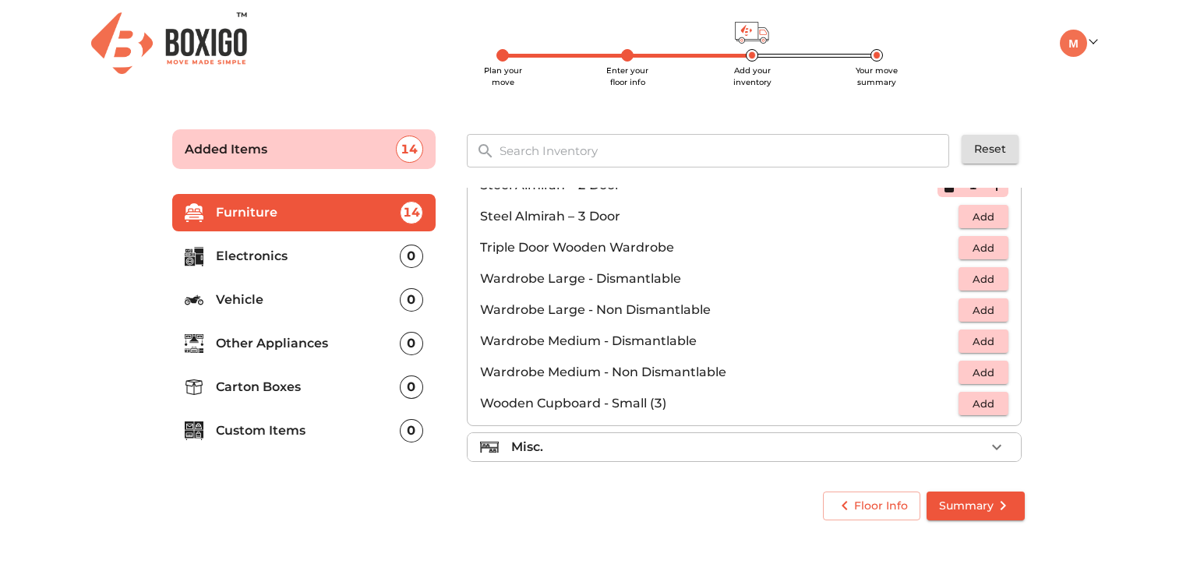
scroll to position [524, 0]
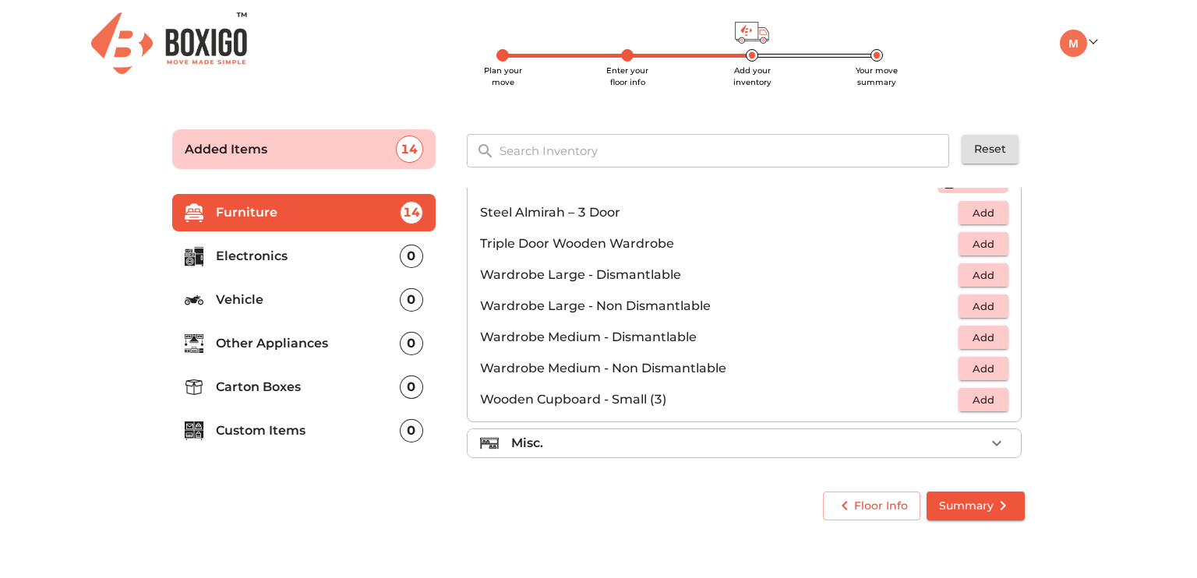
click at [836, 434] on div "Misc." at bounding box center [748, 443] width 474 height 19
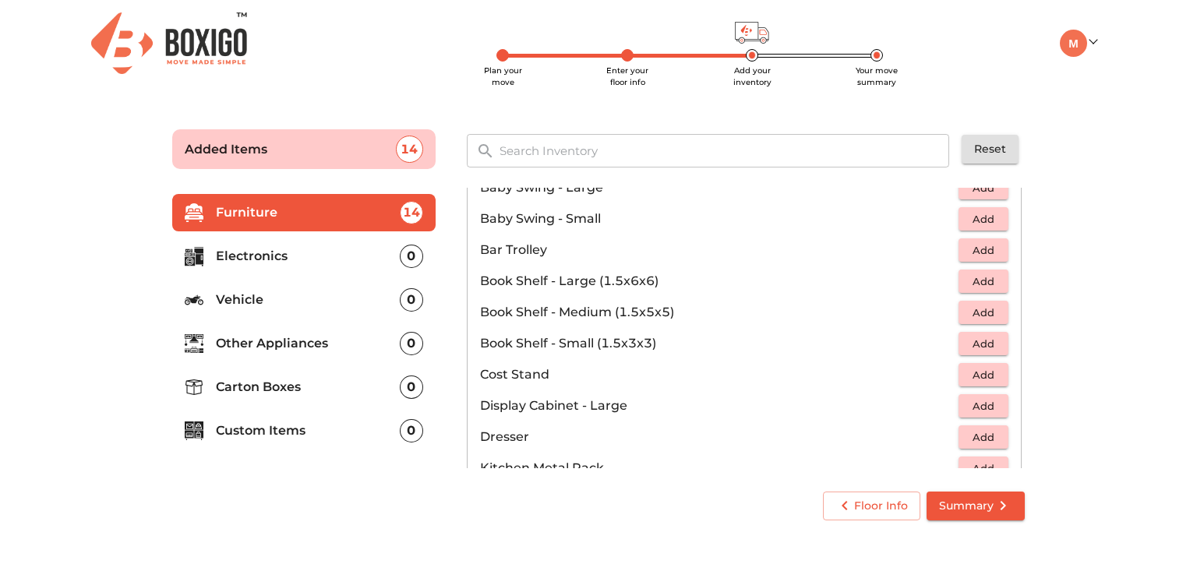
scroll to position [312, 0]
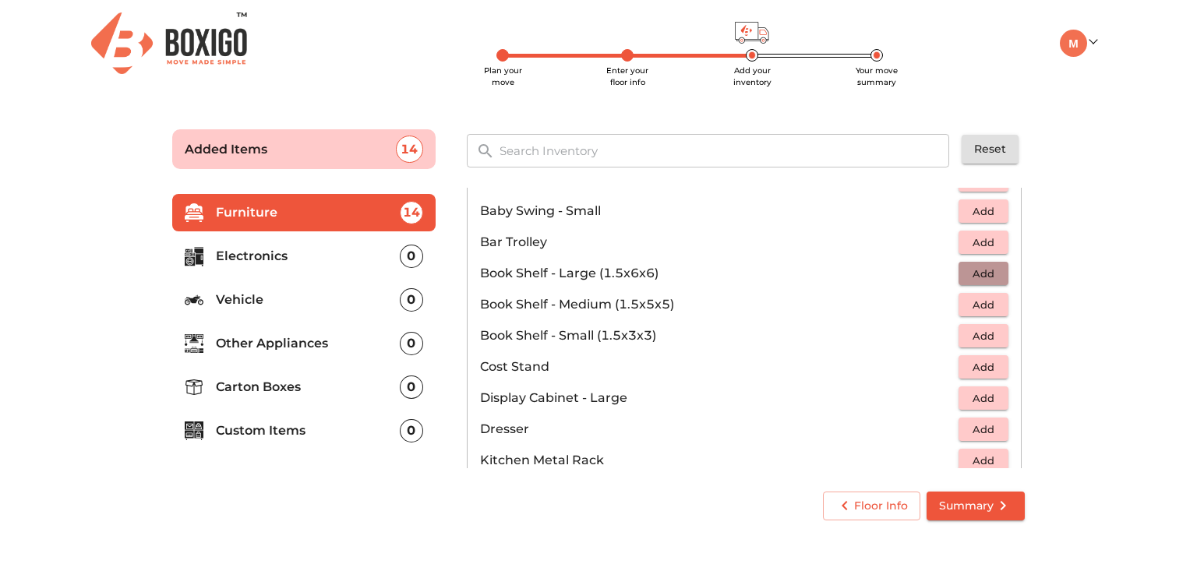
click at [971, 271] on span "Add" at bounding box center [984, 274] width 34 height 18
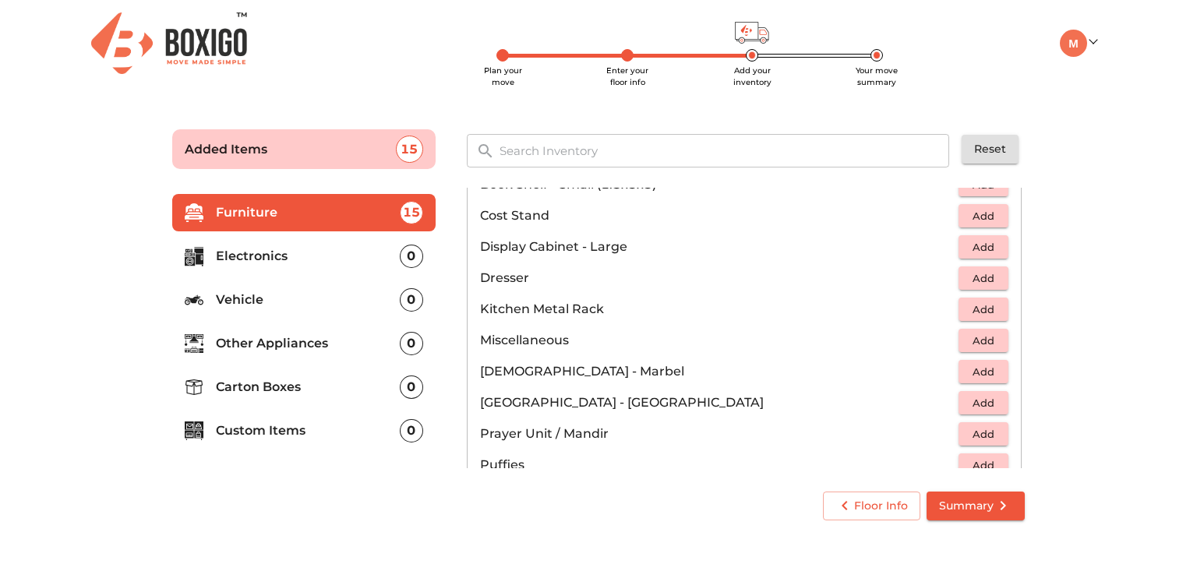
scroll to position [468, 0]
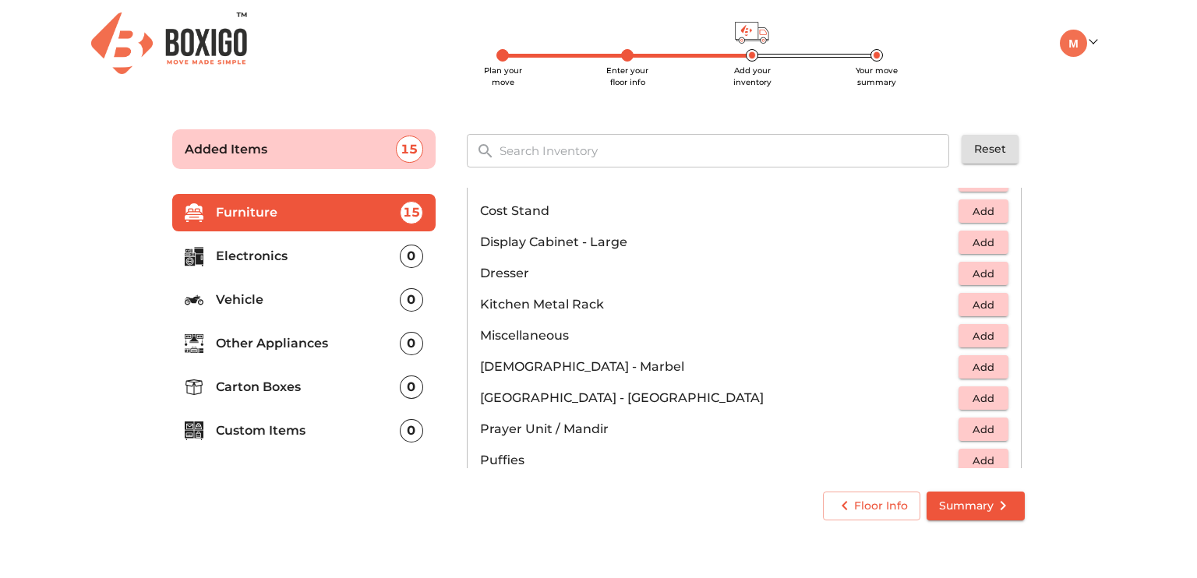
click at [976, 308] on span "Add" at bounding box center [984, 305] width 34 height 18
click at [974, 335] on span "Add" at bounding box center [984, 336] width 34 height 18
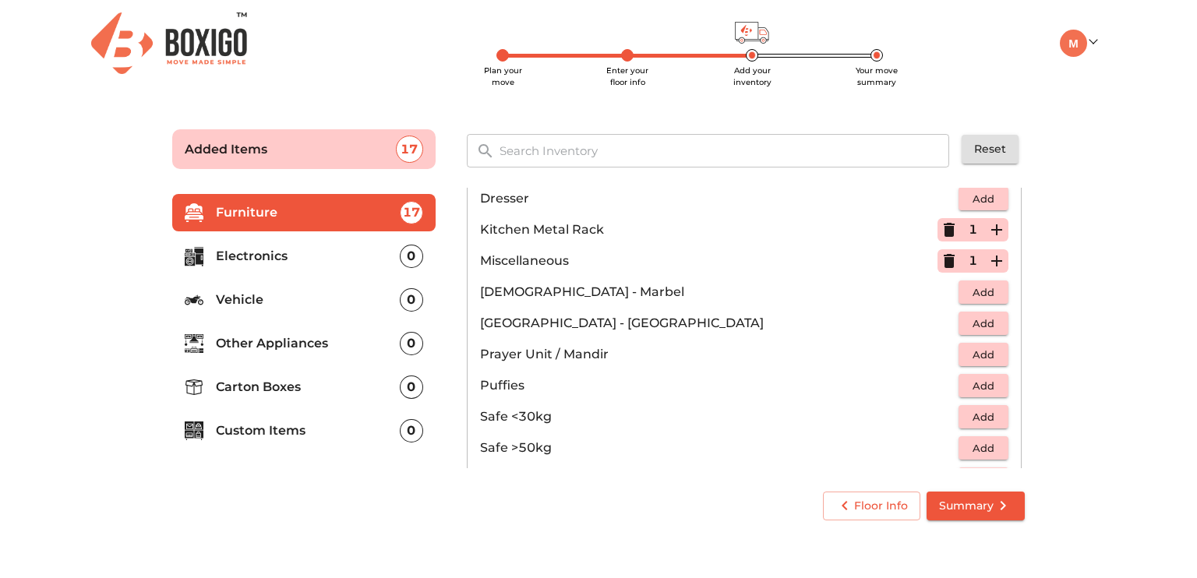
scroll to position [546, 0]
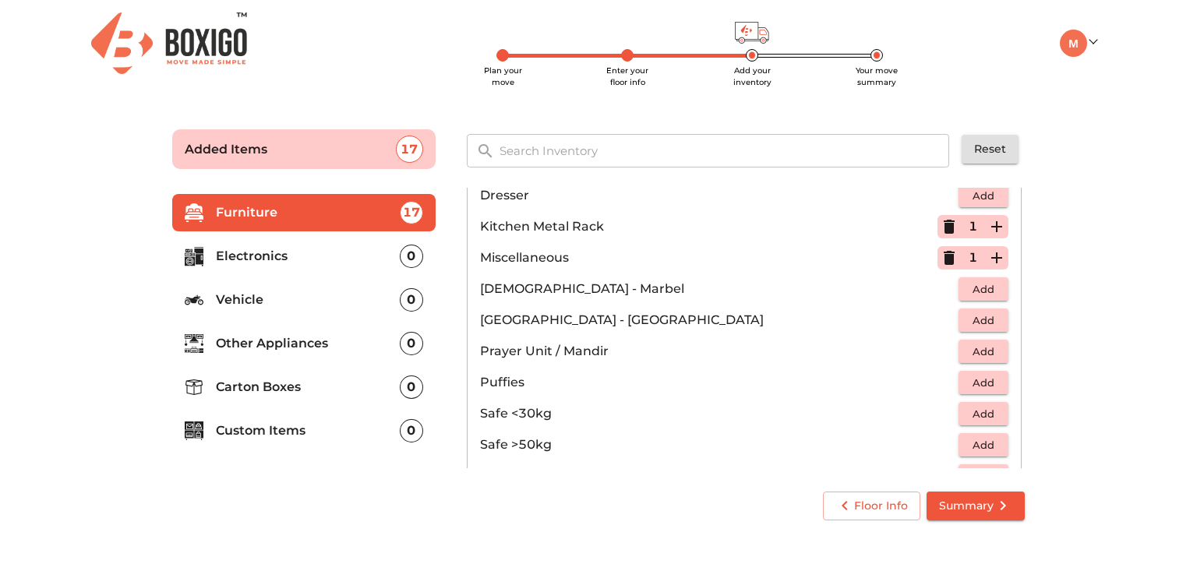
click at [959, 348] on button "Add" at bounding box center [984, 352] width 50 height 24
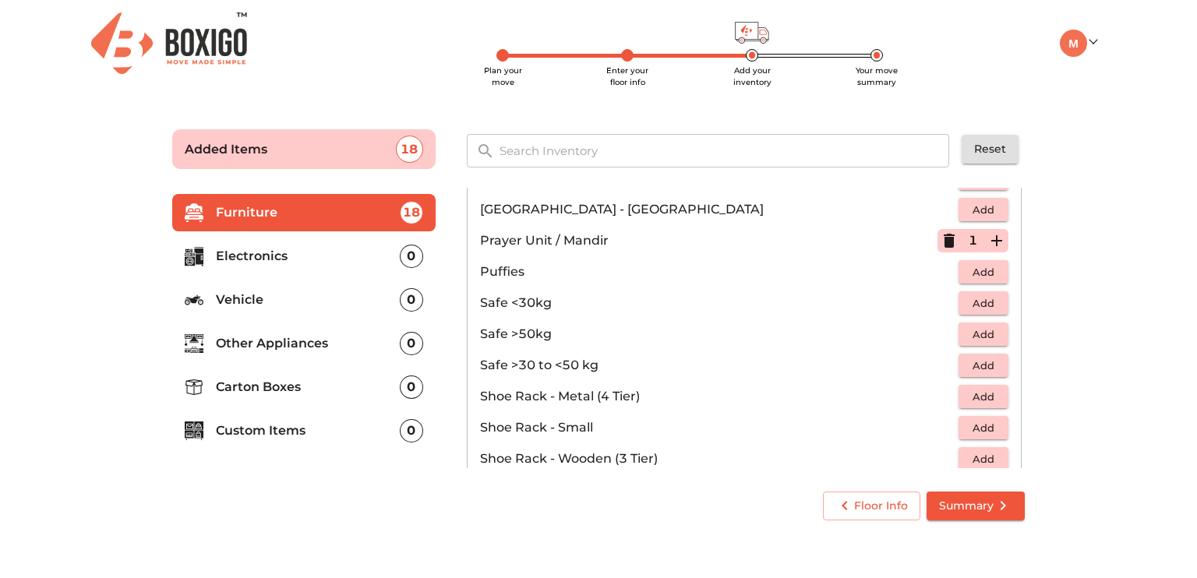
scroll to position [701, 0]
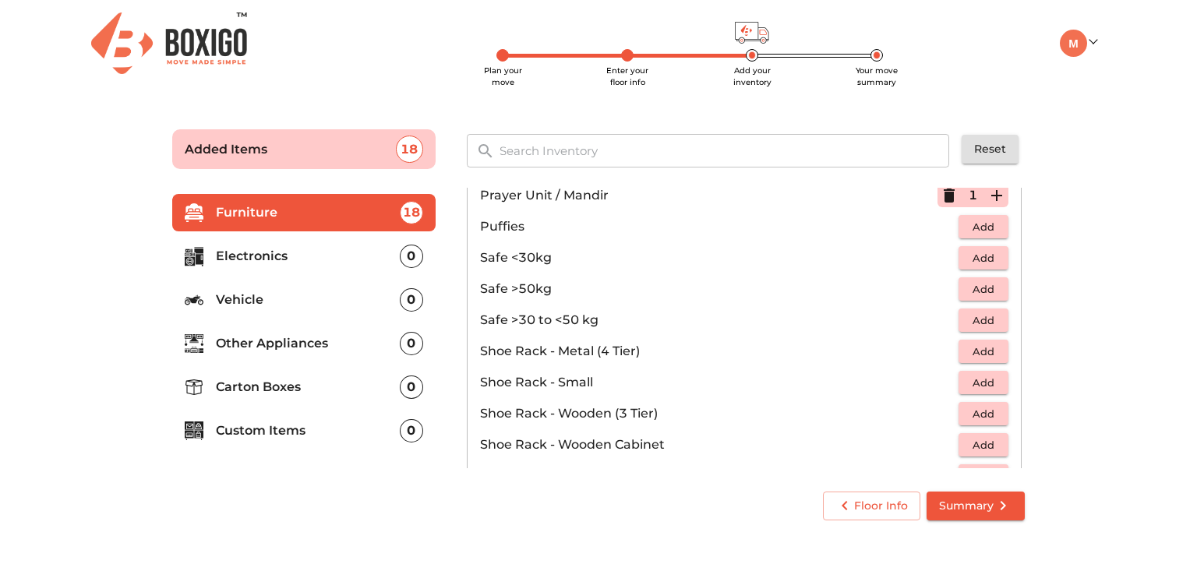
click at [967, 292] on span "Add" at bounding box center [984, 290] width 34 height 18
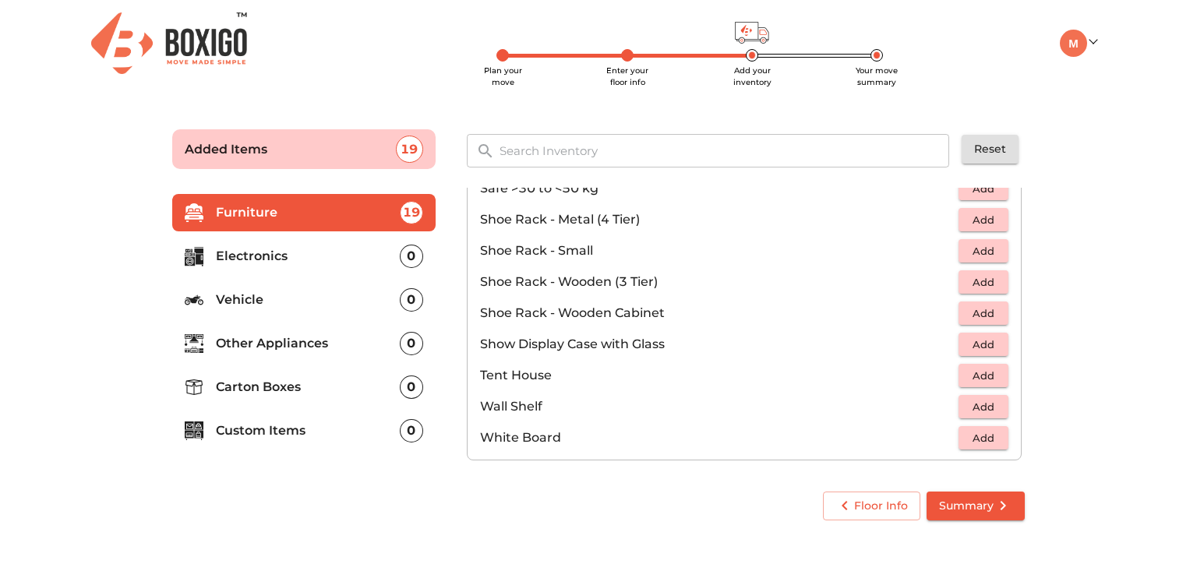
scroll to position [836, 0]
click at [976, 411] on span "Add" at bounding box center [984, 405] width 34 height 18
click at [950, 502] on span "Summary" at bounding box center [975, 506] width 73 height 19
